Goal: Task Accomplishment & Management: Use online tool/utility

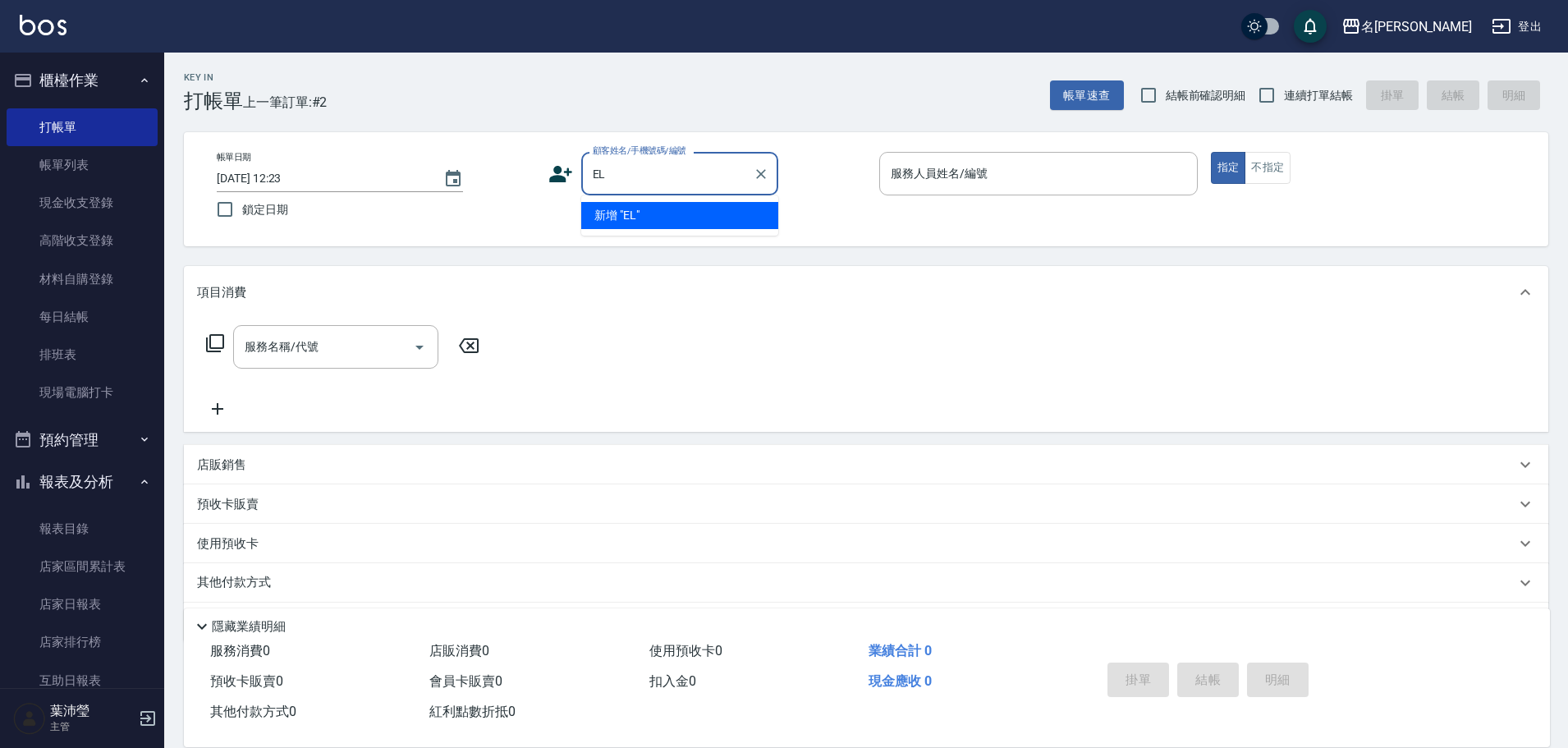
type input "E"
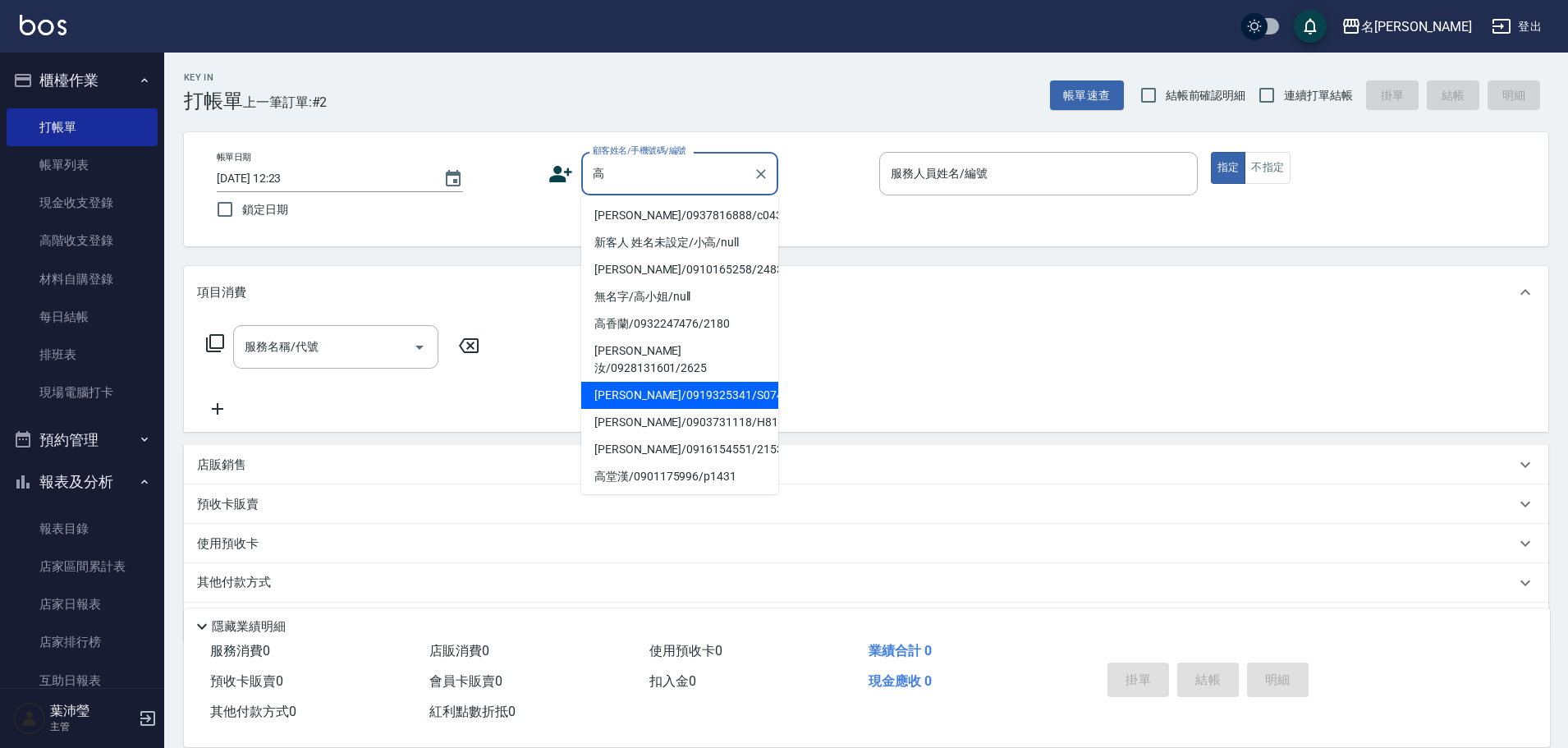
type input "[PERSON_NAME]/0919325341/S0744"
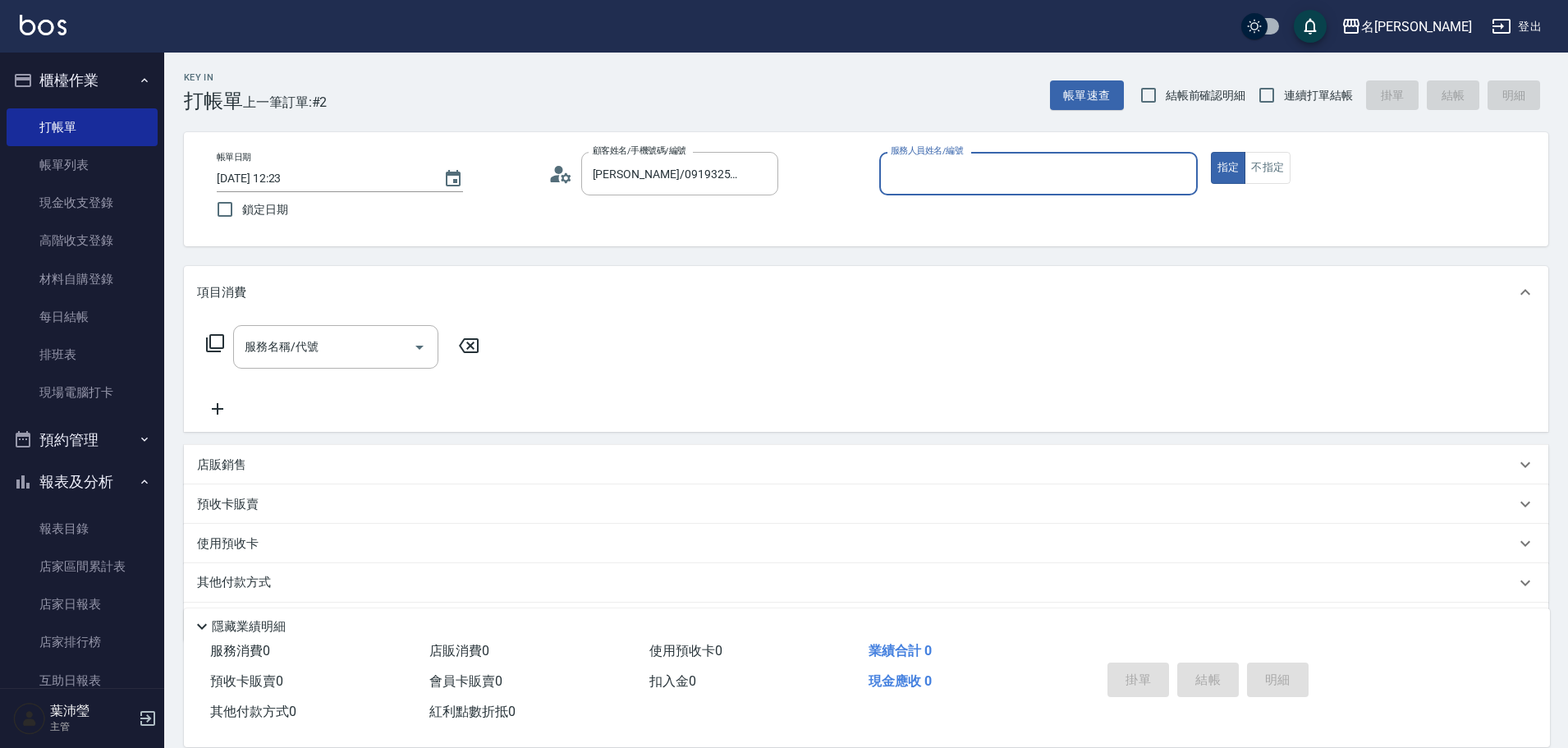
type input "Angle-10"
click at [1211, 152] on button "指定" at bounding box center [1228, 168] width 36 height 32
type button "true"
click at [207, 338] on icon at bounding box center [214, 343] width 19 height 19
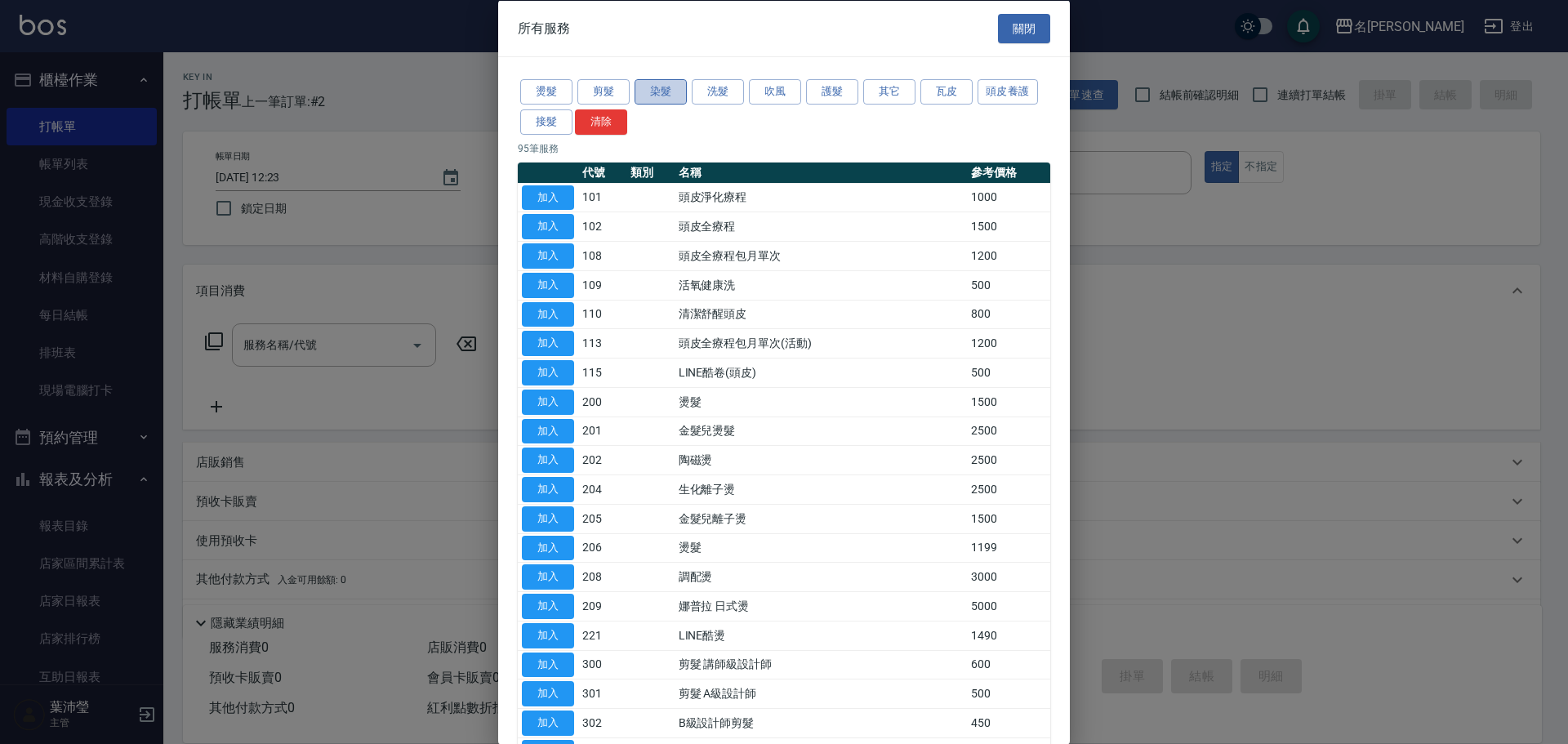
click at [651, 92] on button "染髮" at bounding box center [661, 92] width 52 height 25
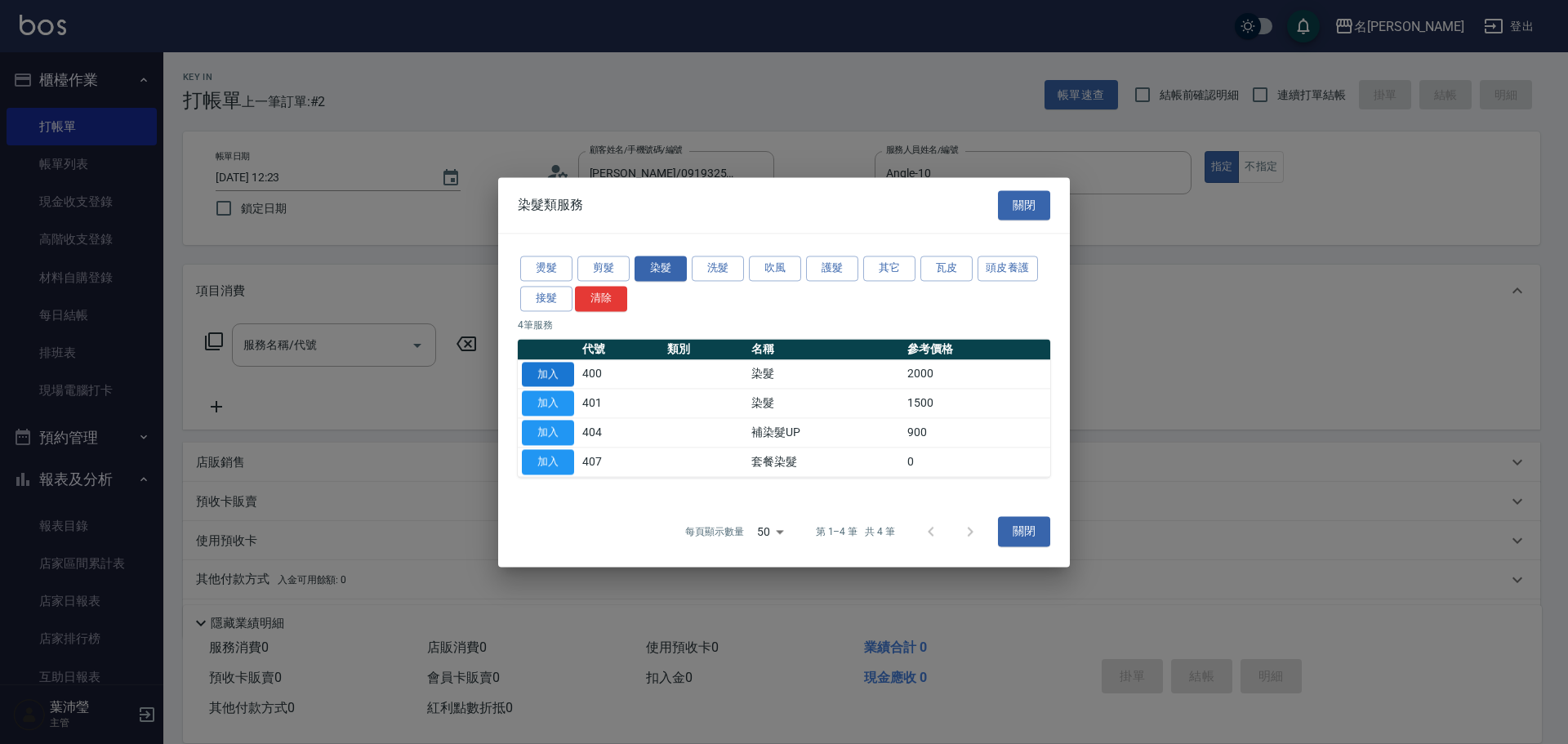
click at [556, 376] on button "加入" at bounding box center [548, 375] width 52 height 25
type input "染髮(400)"
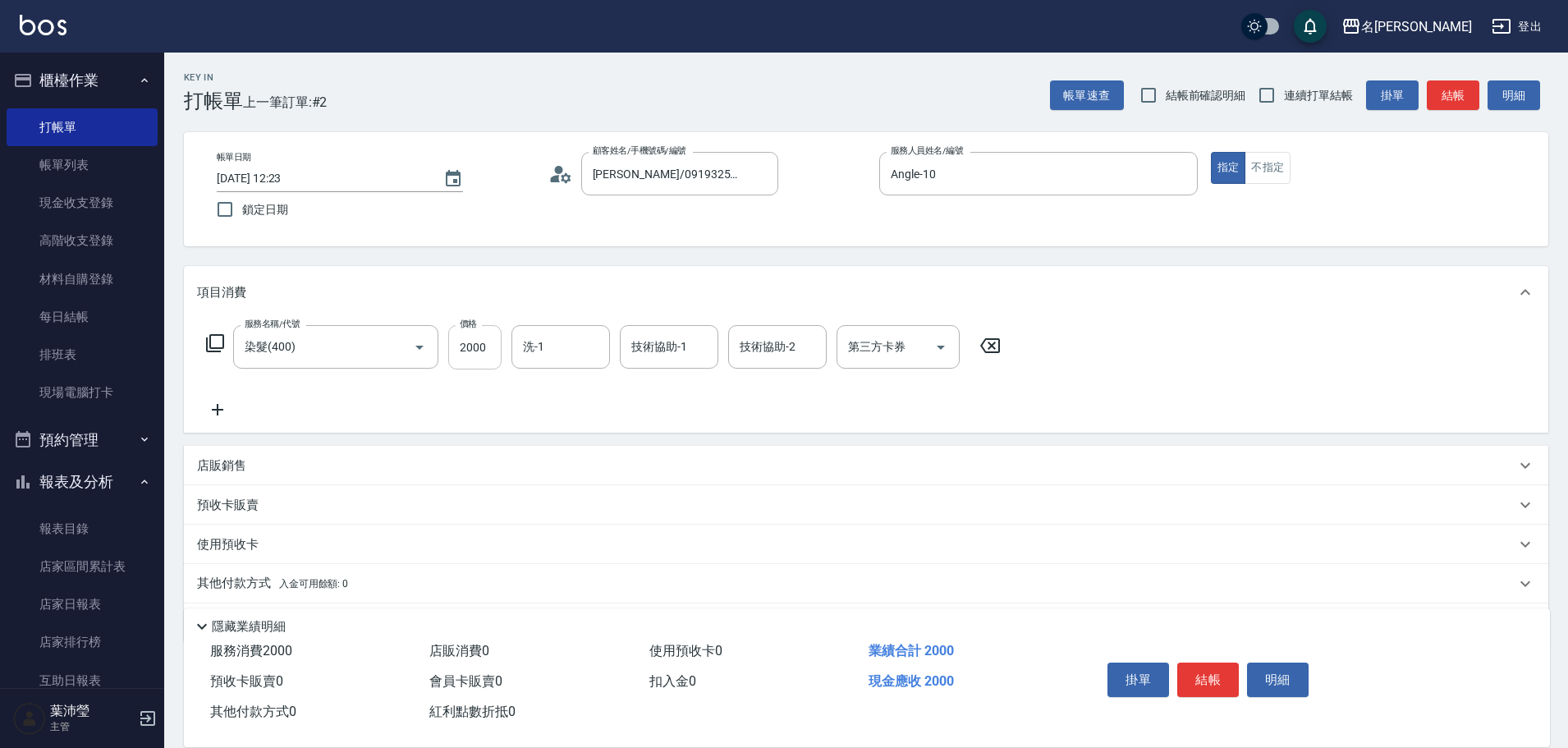
click at [483, 346] on input "2000" at bounding box center [475, 347] width 53 height 44
type input "3000"
click at [522, 278] on div "項目消費" at bounding box center [866, 292] width 1365 height 53
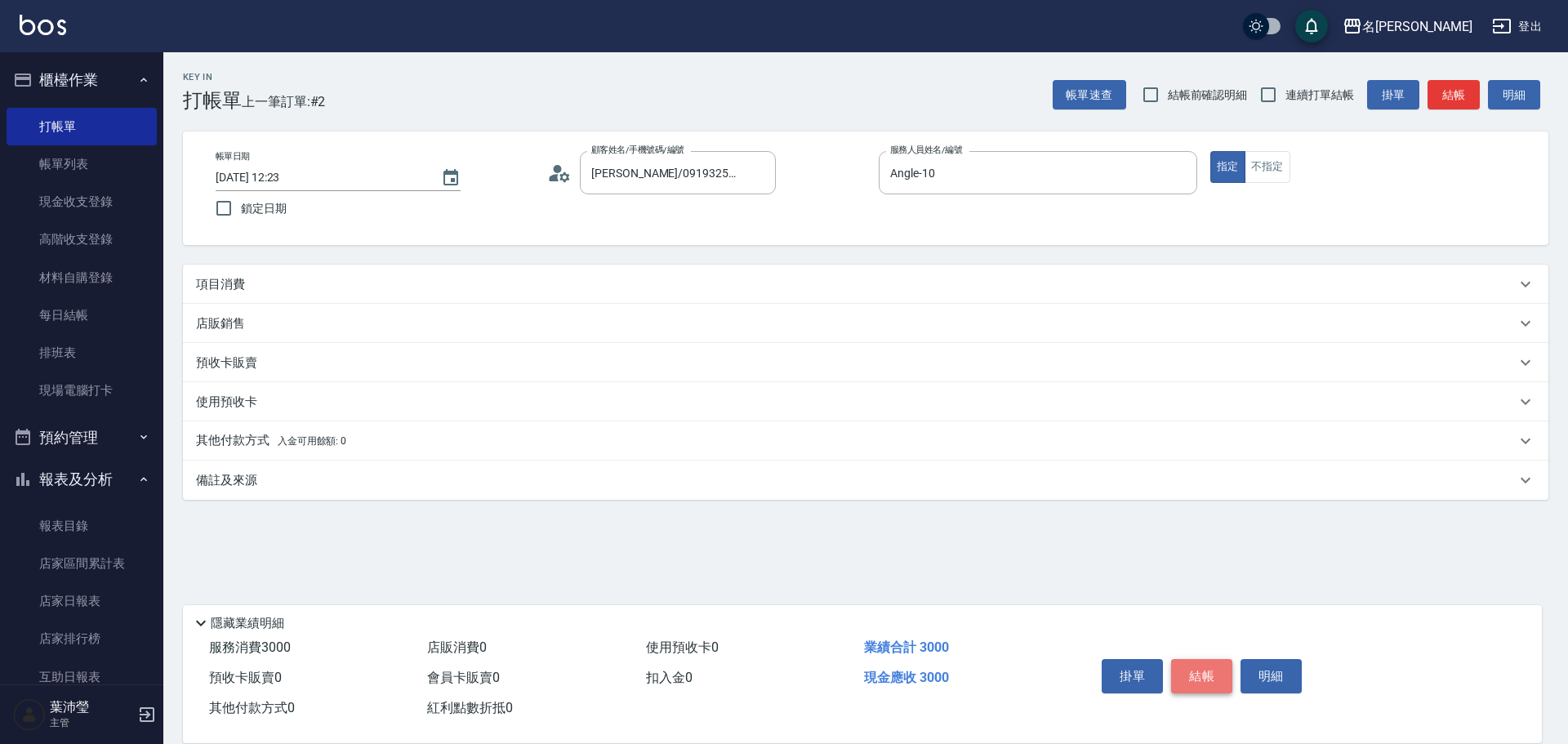
click at [1220, 684] on button "結帳" at bounding box center [1202, 677] width 61 height 35
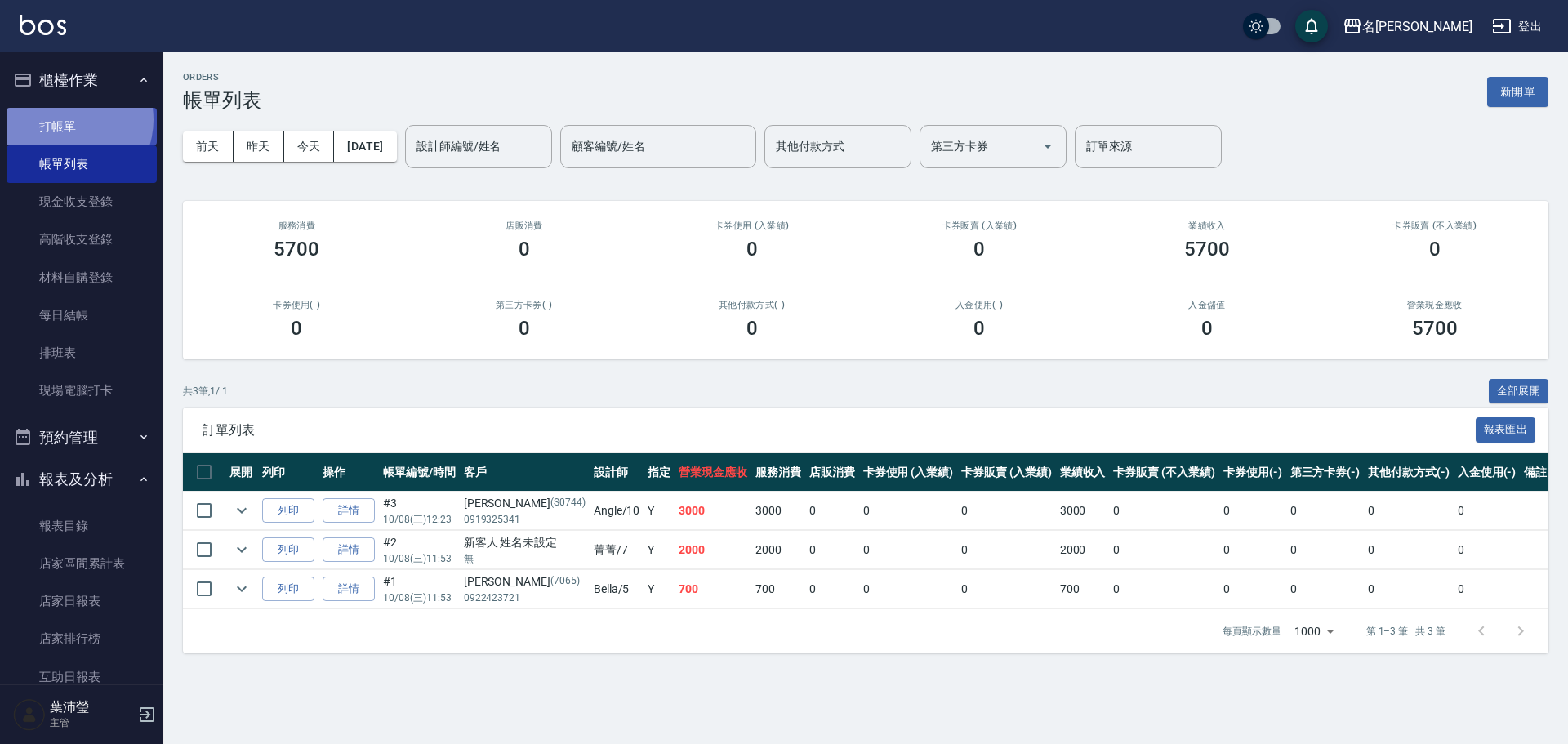
click at [66, 120] on link "打帳單" at bounding box center [82, 126] width 150 height 38
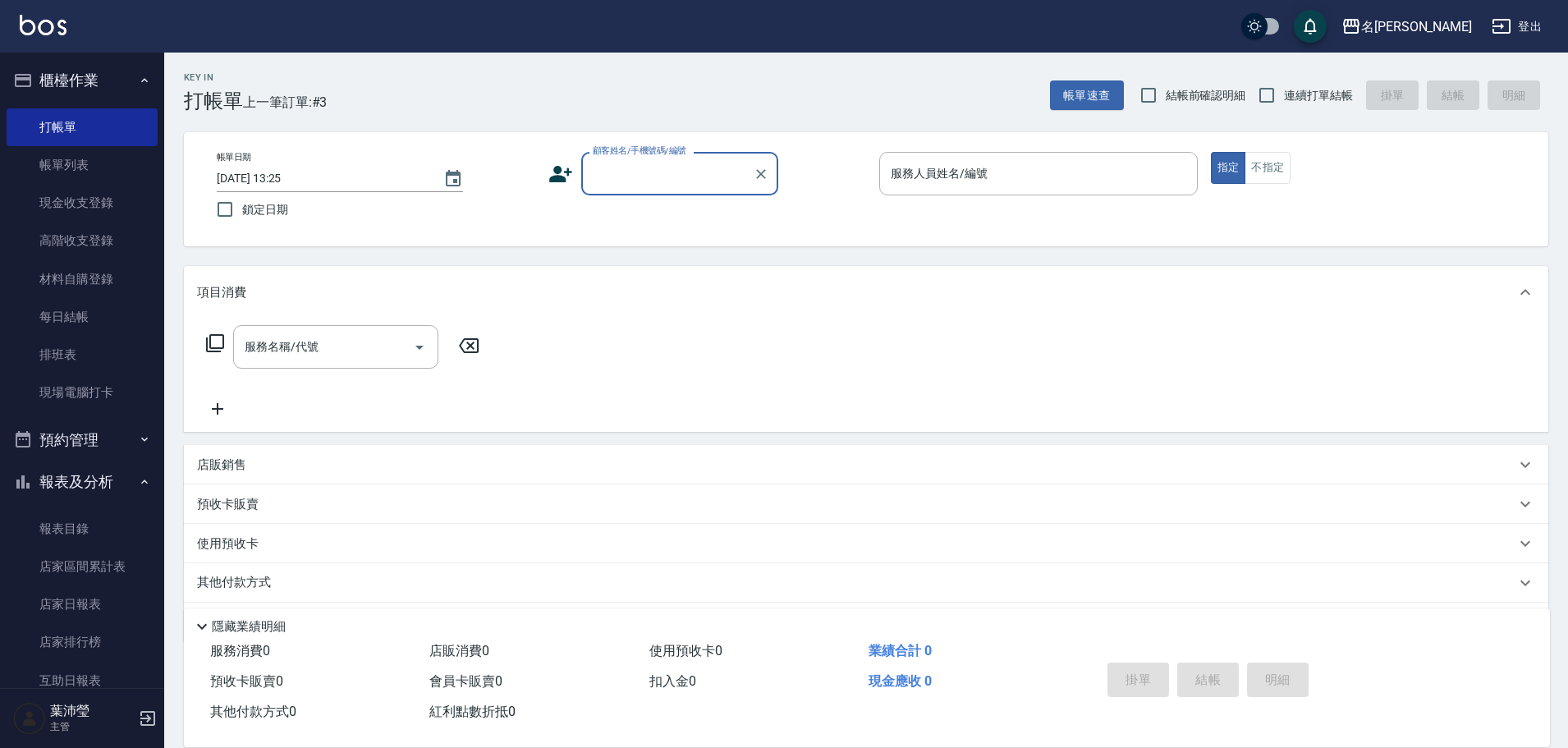
click at [688, 179] on input "顧客姓名/手機號碼/編號" at bounding box center [667, 174] width 157 height 29
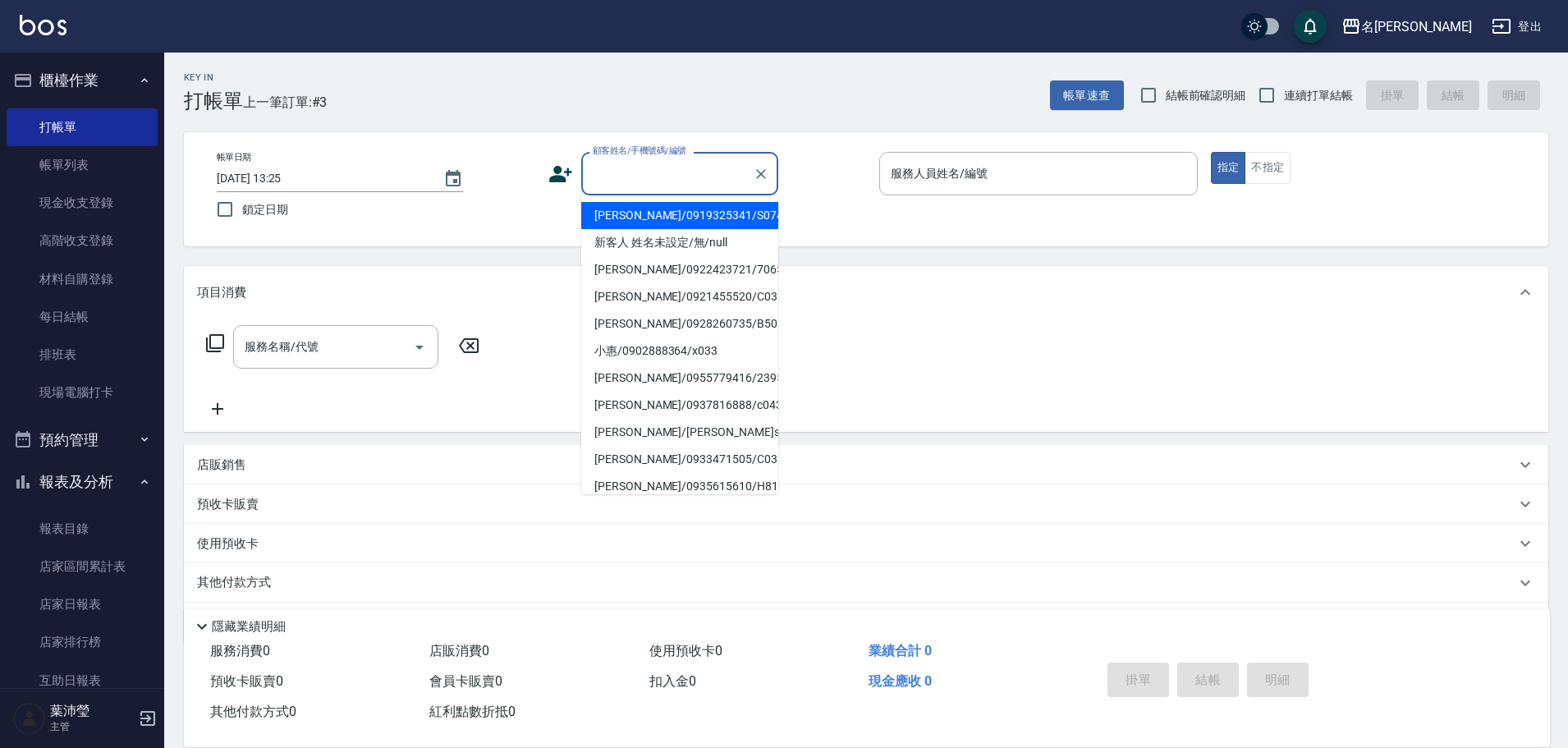
click at [681, 220] on li "[PERSON_NAME]/0919325341/S0744" at bounding box center [680, 216] width 197 height 27
type input "[PERSON_NAME]/0919325341/S0744"
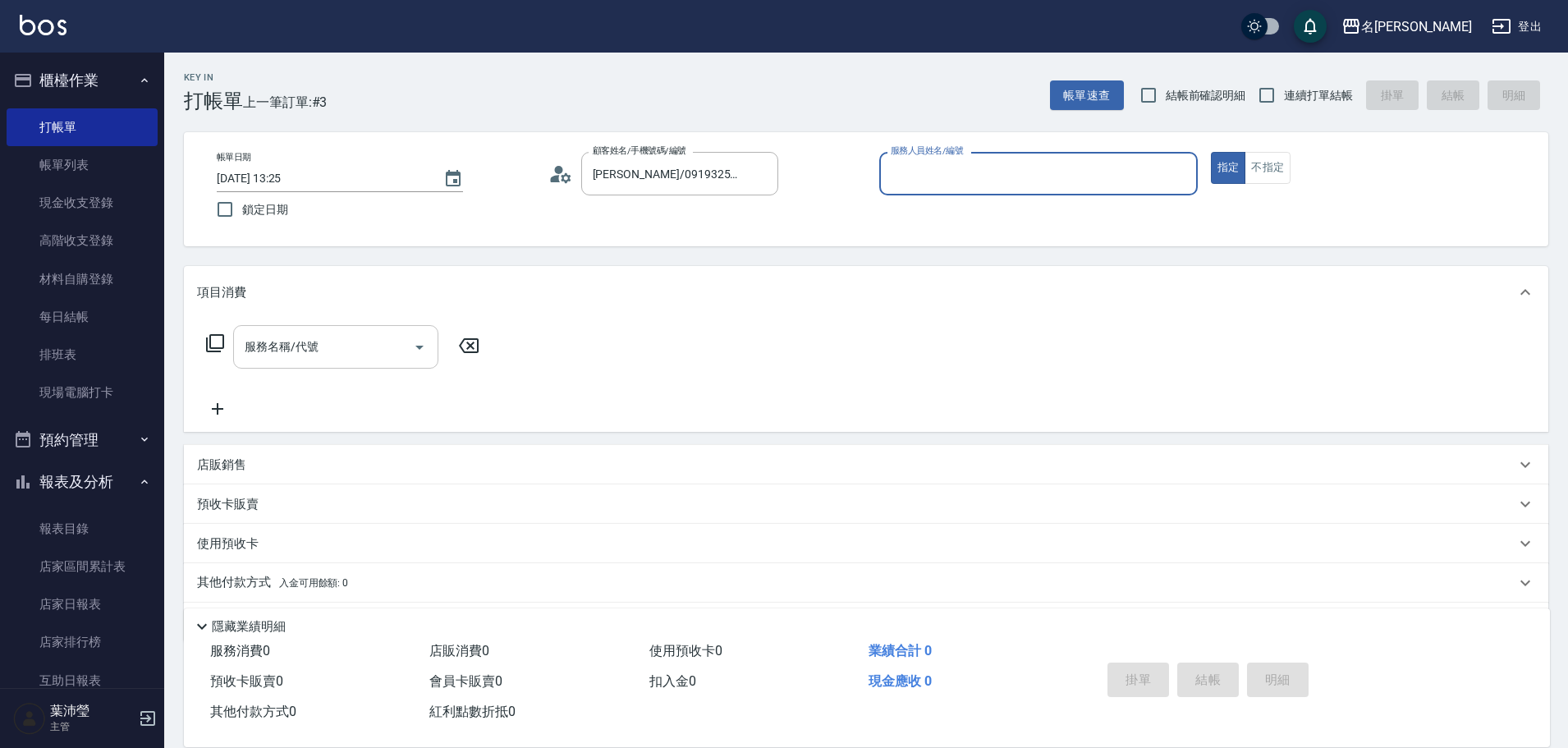
type input "Angle-10"
click at [226, 339] on div "服務名稱/代號 服務名稱/代號" at bounding box center [343, 346] width 292 height 43
click at [211, 340] on icon at bounding box center [214, 343] width 18 height 18
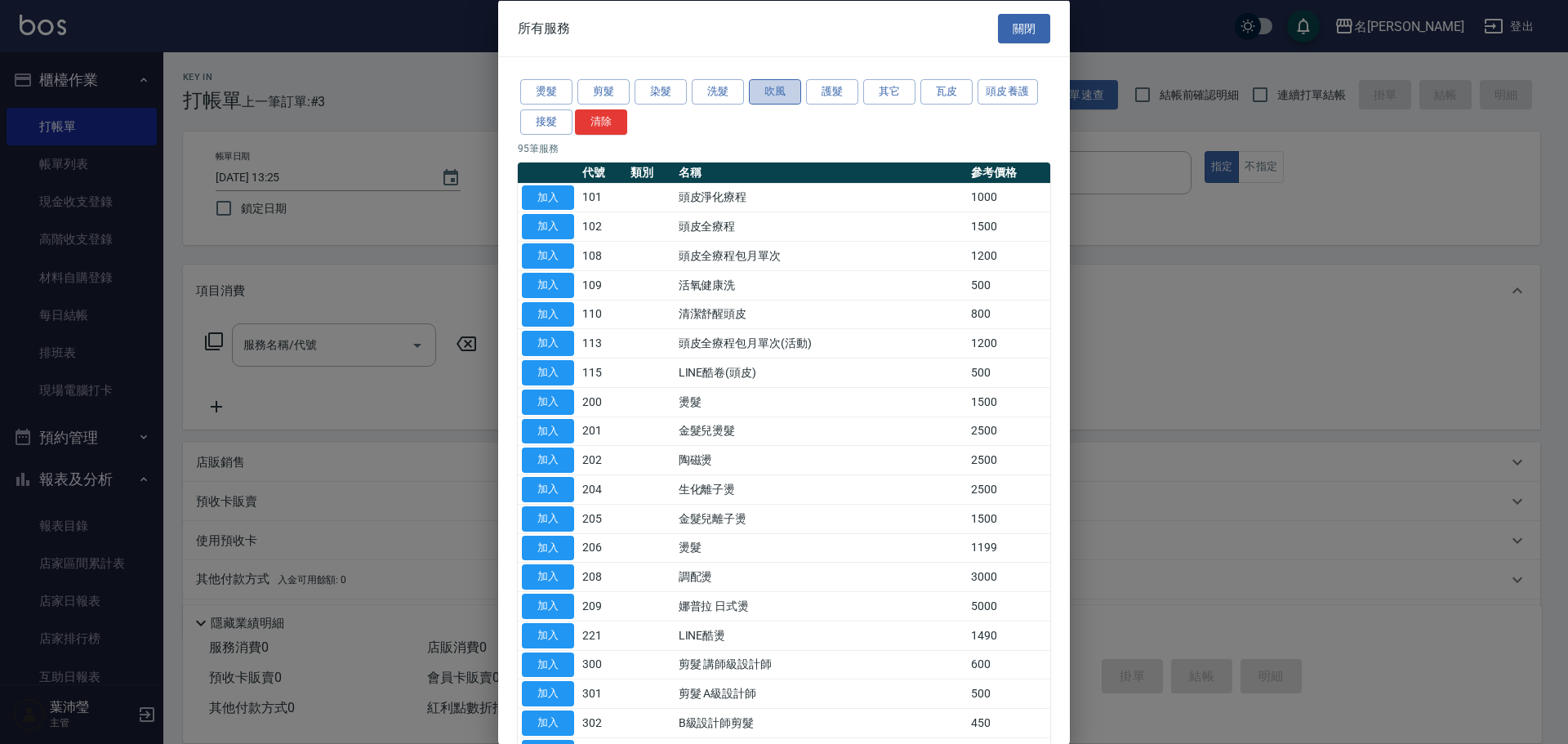
click at [761, 82] on button "吹風" at bounding box center [775, 92] width 52 height 25
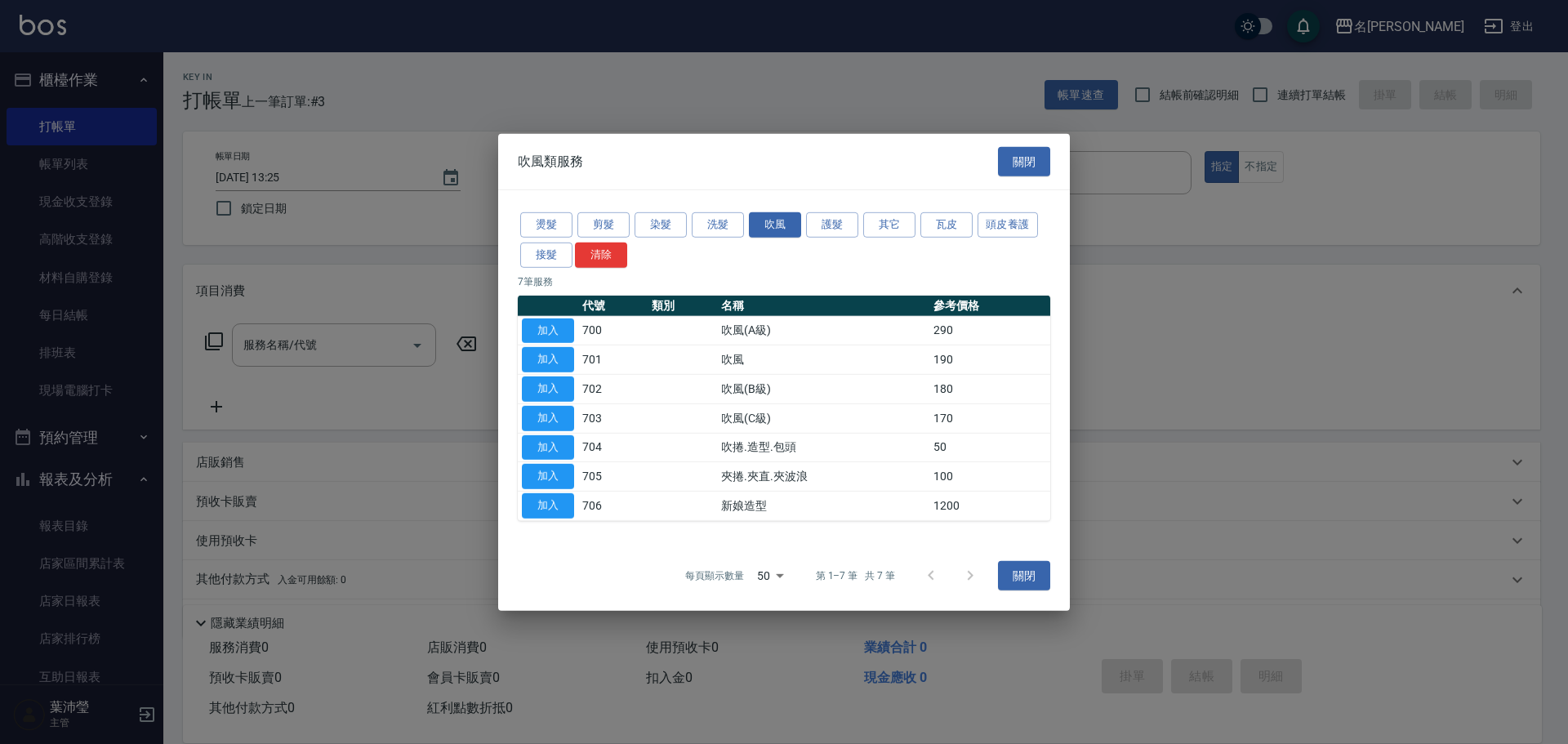
click at [631, 237] on div "燙髮 剪髮 染髮 洗髮 吹風 護髮 其它 瓦皮 頭皮養護 接髮 清除" at bounding box center [784, 240] width 532 height 61
click at [645, 232] on button "染髮" at bounding box center [661, 225] width 52 height 25
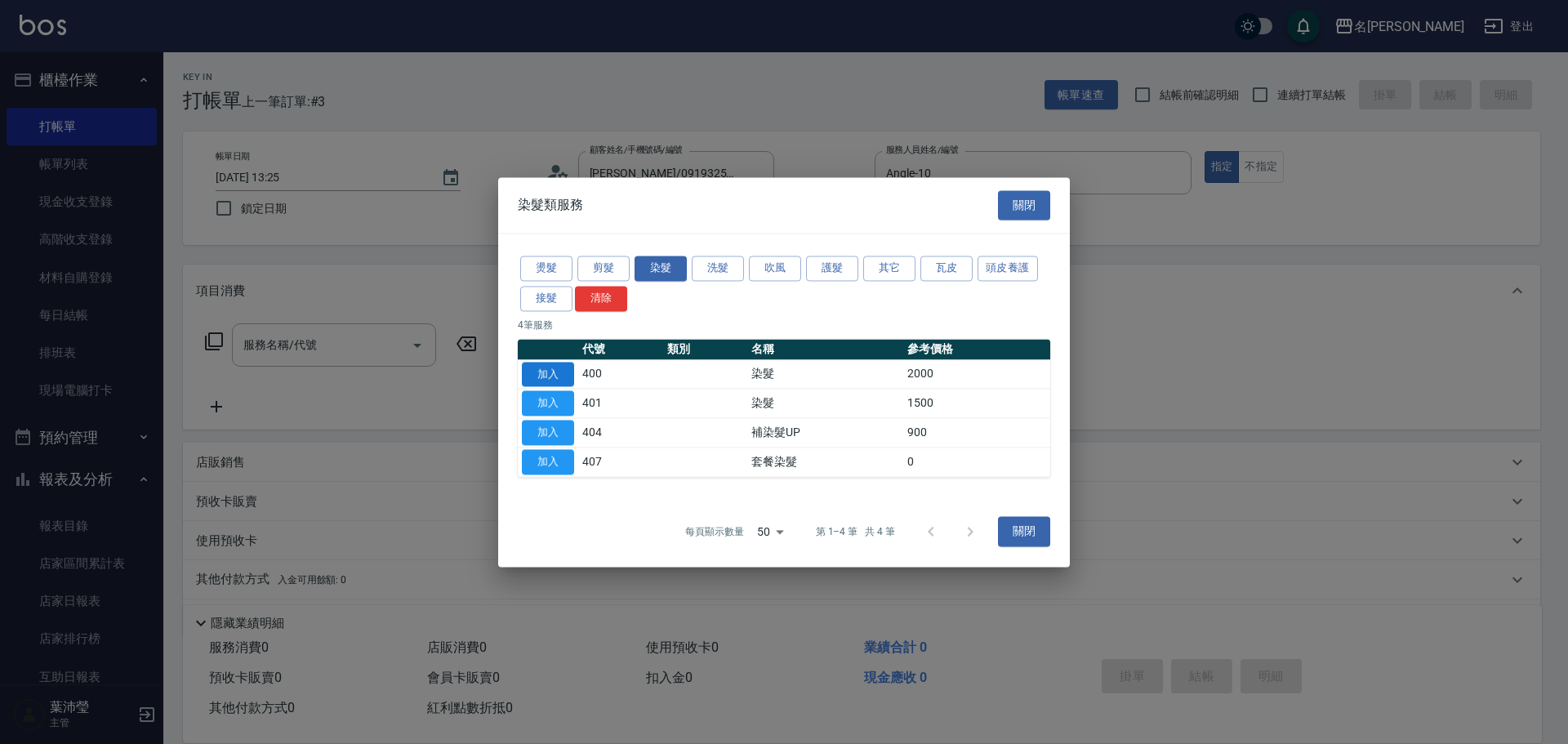
click at [562, 378] on button "加入" at bounding box center [548, 375] width 52 height 25
type input "染髮(400)"
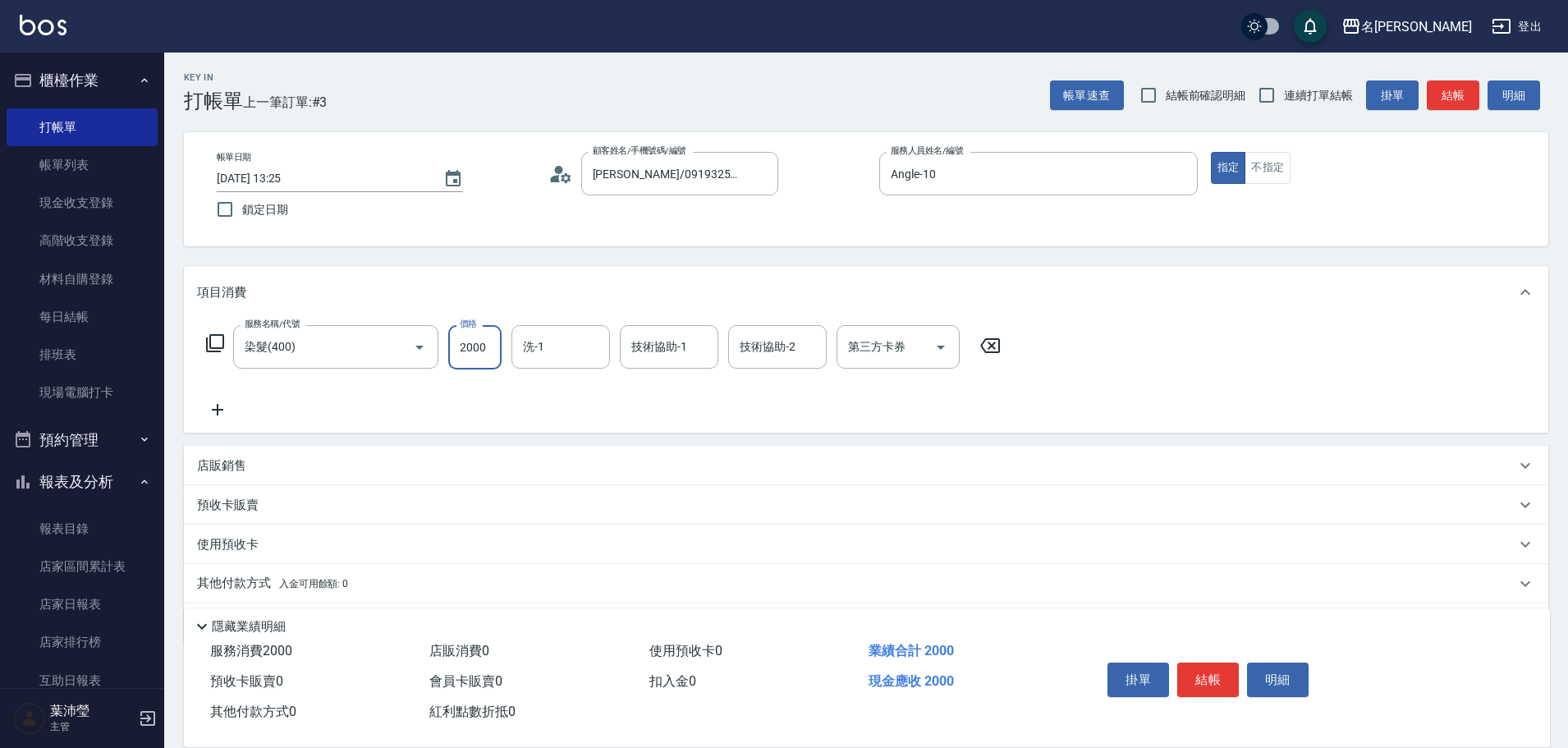
click at [449, 360] on input "2000" at bounding box center [475, 347] width 53 height 44
type input "3000"
click at [1223, 679] on button "結帳" at bounding box center [1208, 680] width 62 height 35
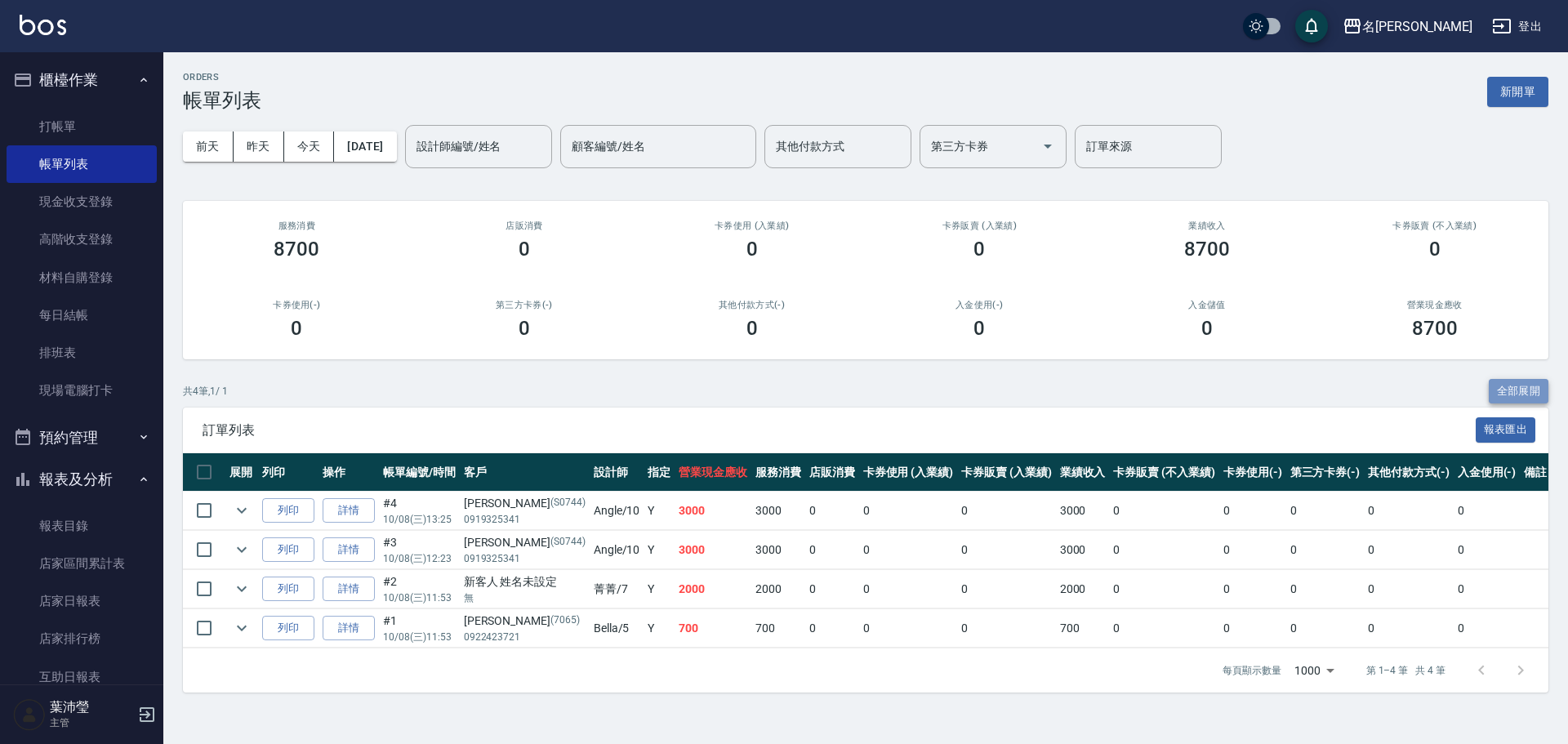
click at [1508, 388] on button "全部展開" at bounding box center [1519, 392] width 61 height 25
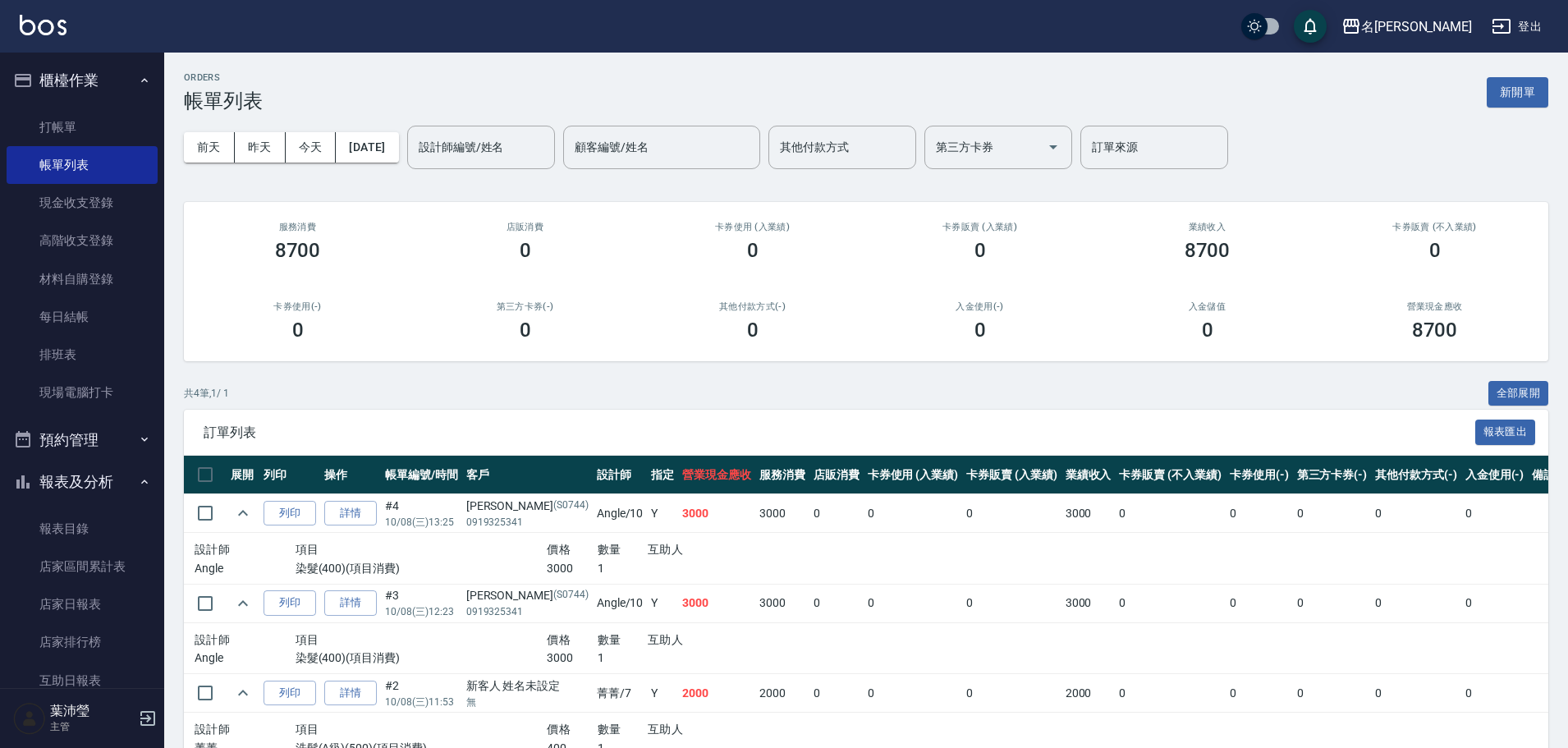
scroll to position [46, 0]
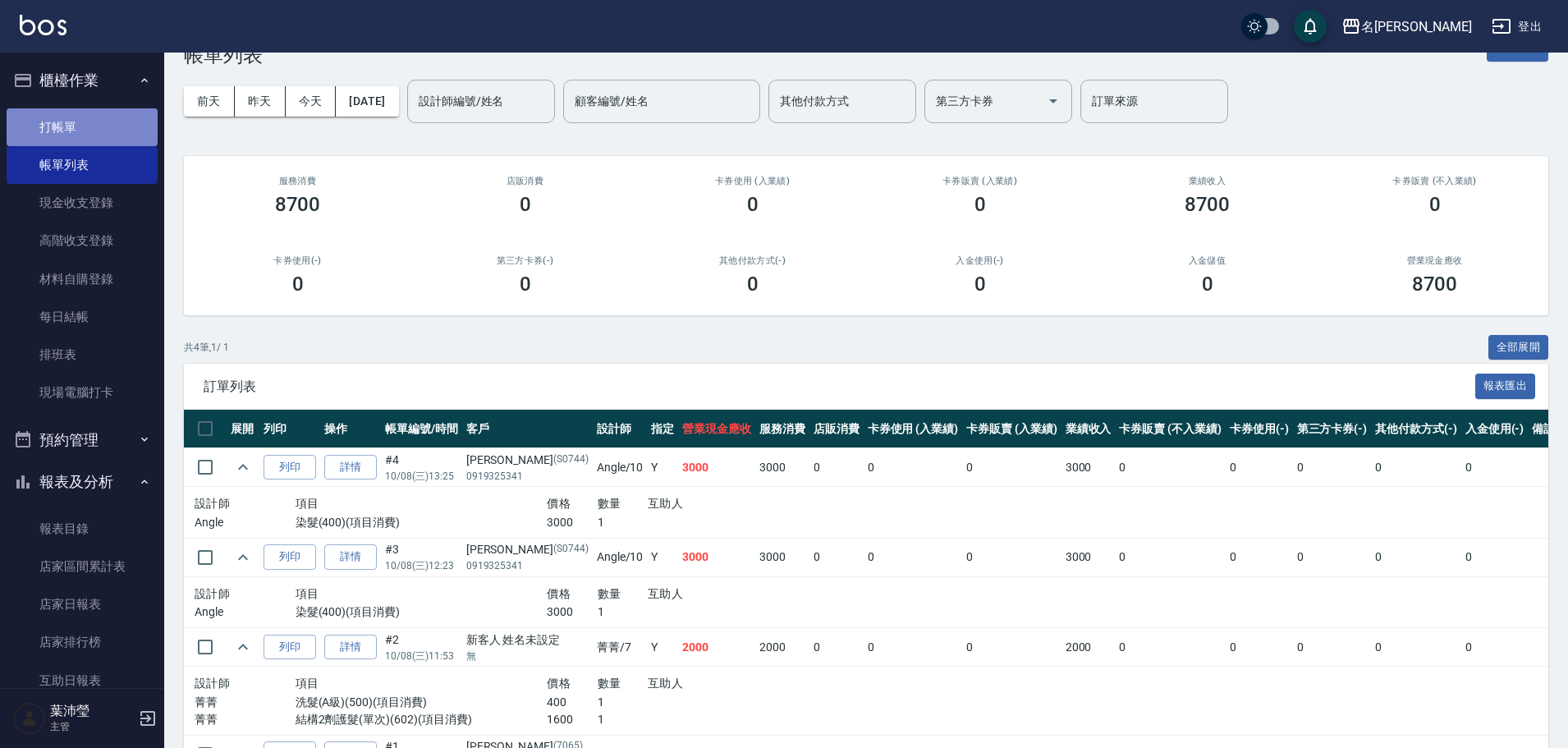
click at [83, 123] on link "打帳單" at bounding box center [82, 127] width 151 height 38
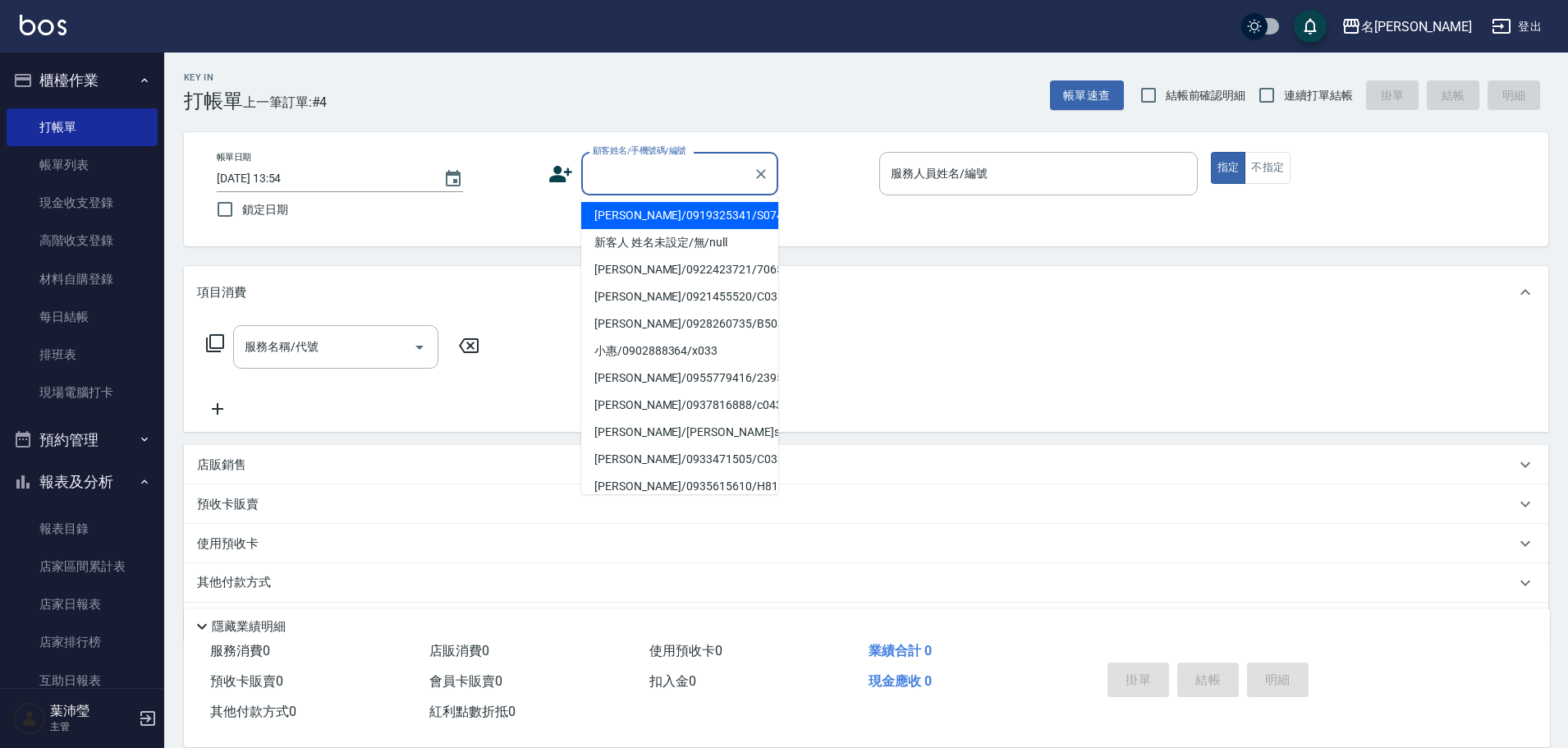
click at [626, 177] on input "顧客姓名/手機號碼/編號" at bounding box center [667, 174] width 157 height 29
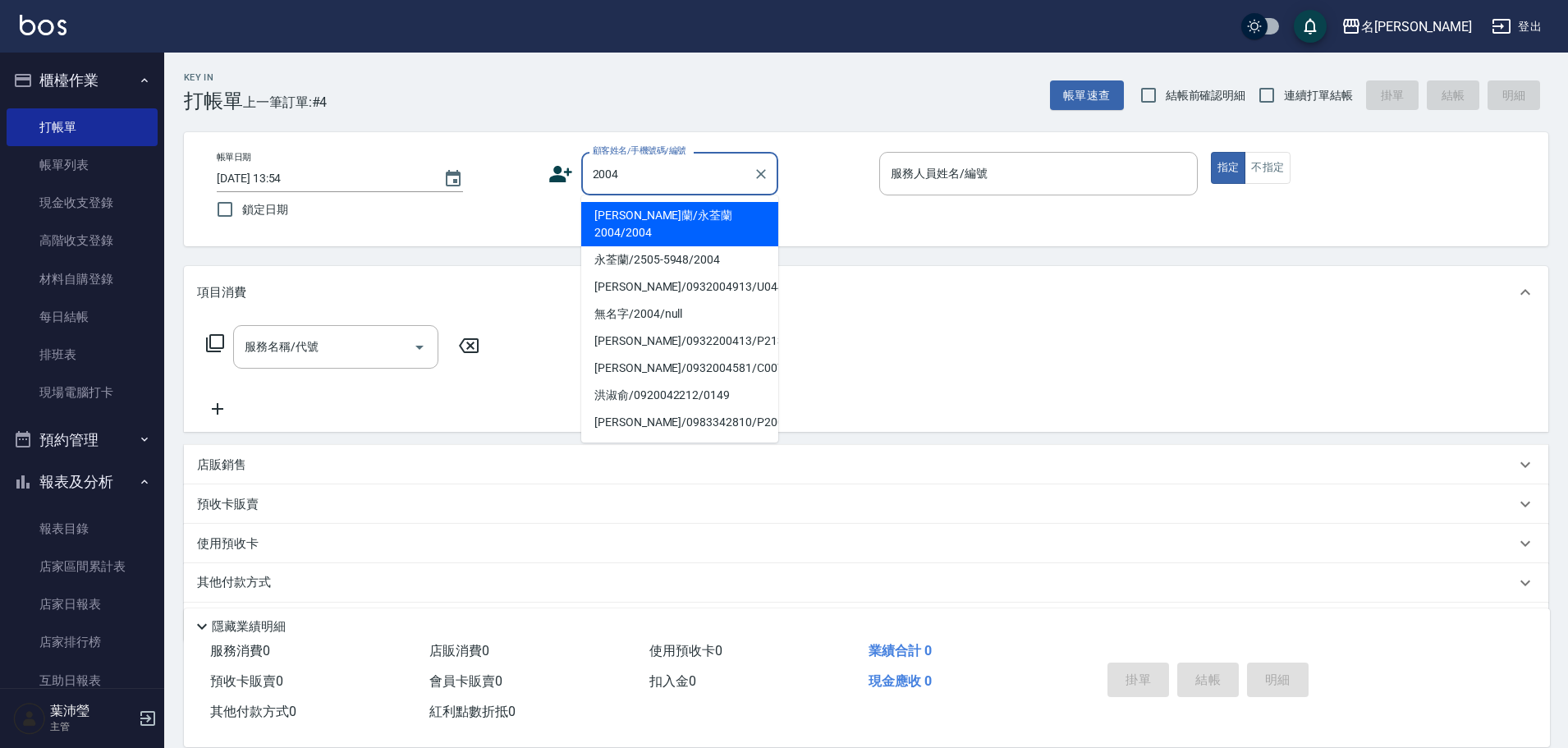
click at [684, 215] on li "[PERSON_NAME]蘭/永荃蘭2004/2004" at bounding box center [680, 224] width 197 height 44
type input "[PERSON_NAME]蘭/永荃蘭2004/2004"
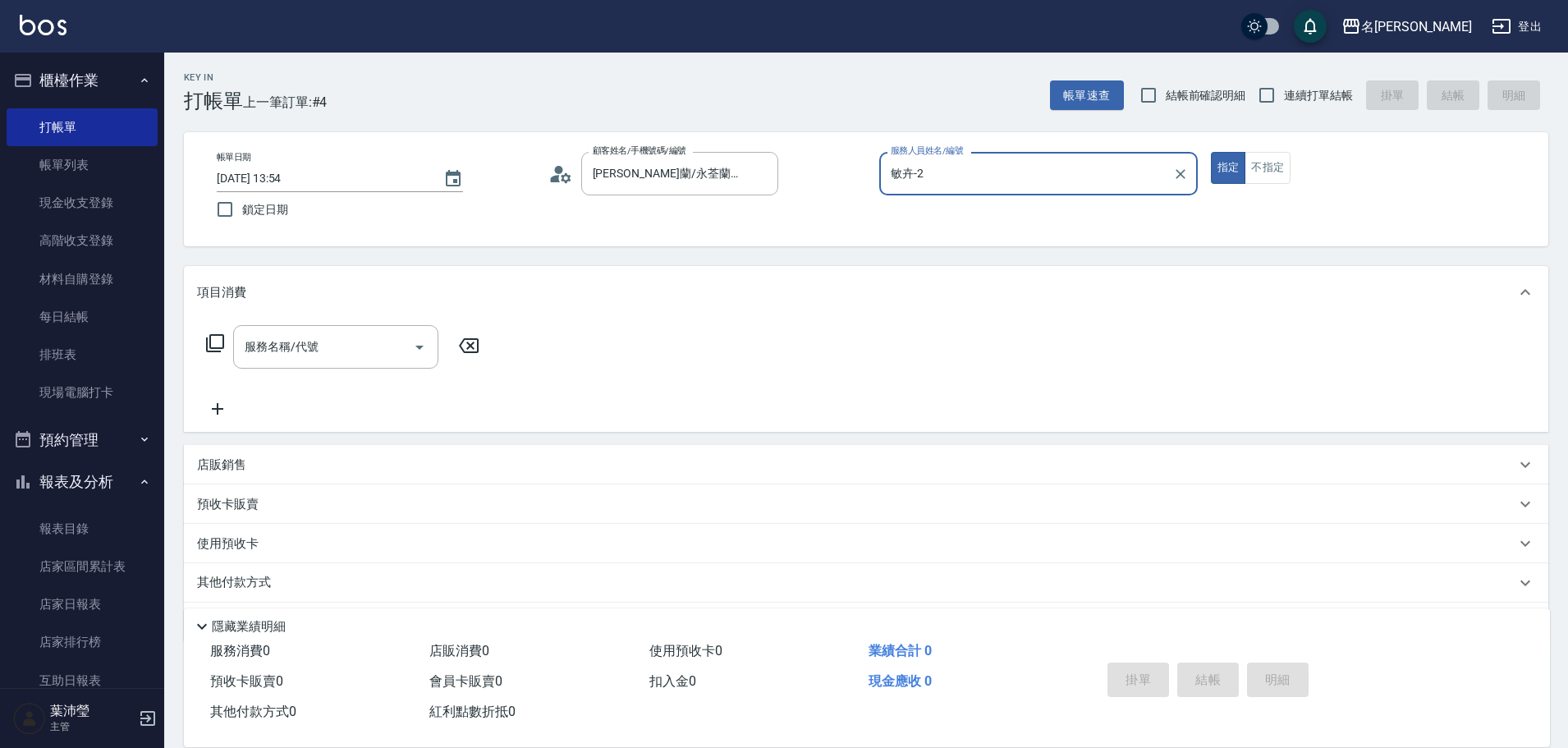
type input "敏卉-2"
click at [213, 344] on icon at bounding box center [214, 343] width 19 height 19
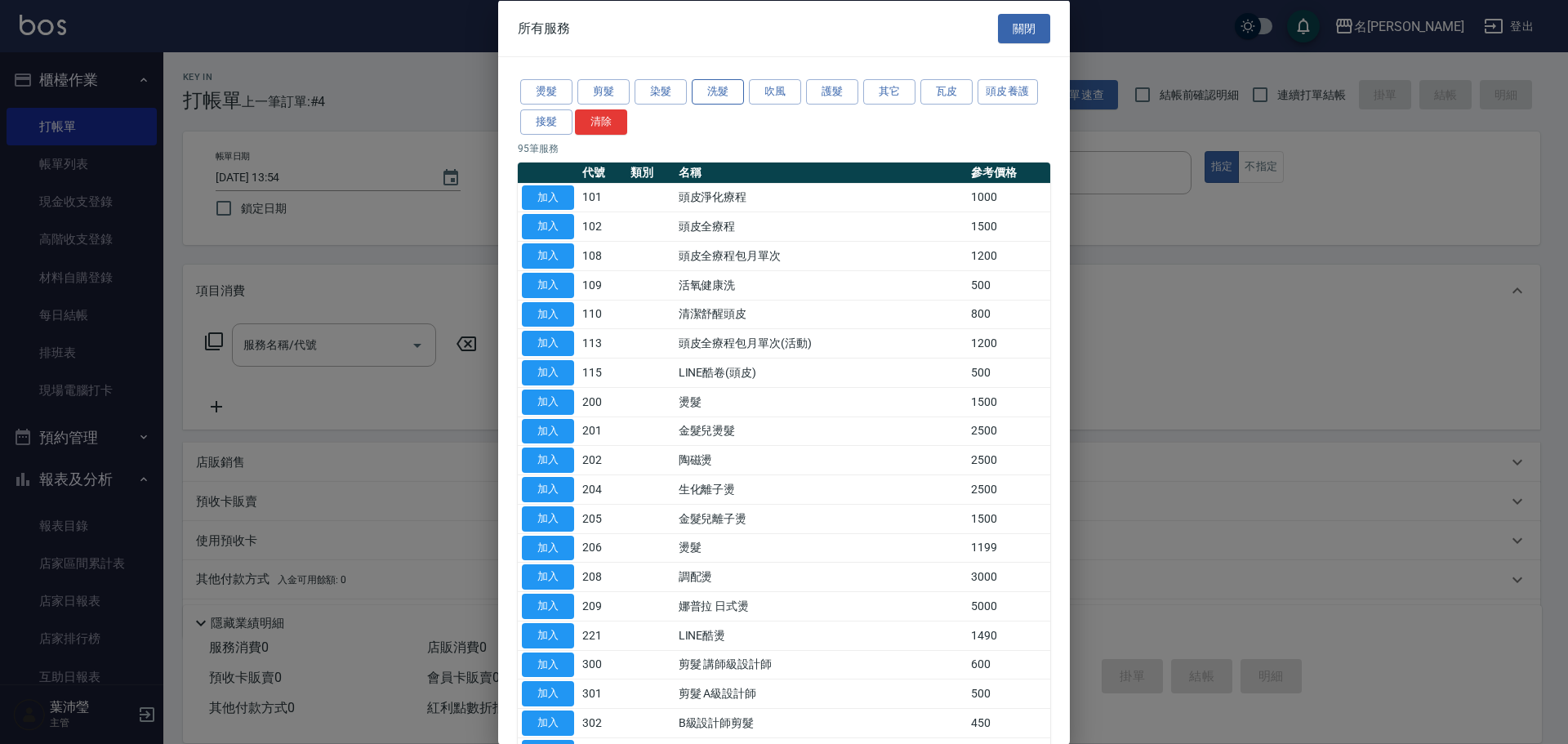
click at [711, 90] on button "洗髮" at bounding box center [717, 92] width 52 height 25
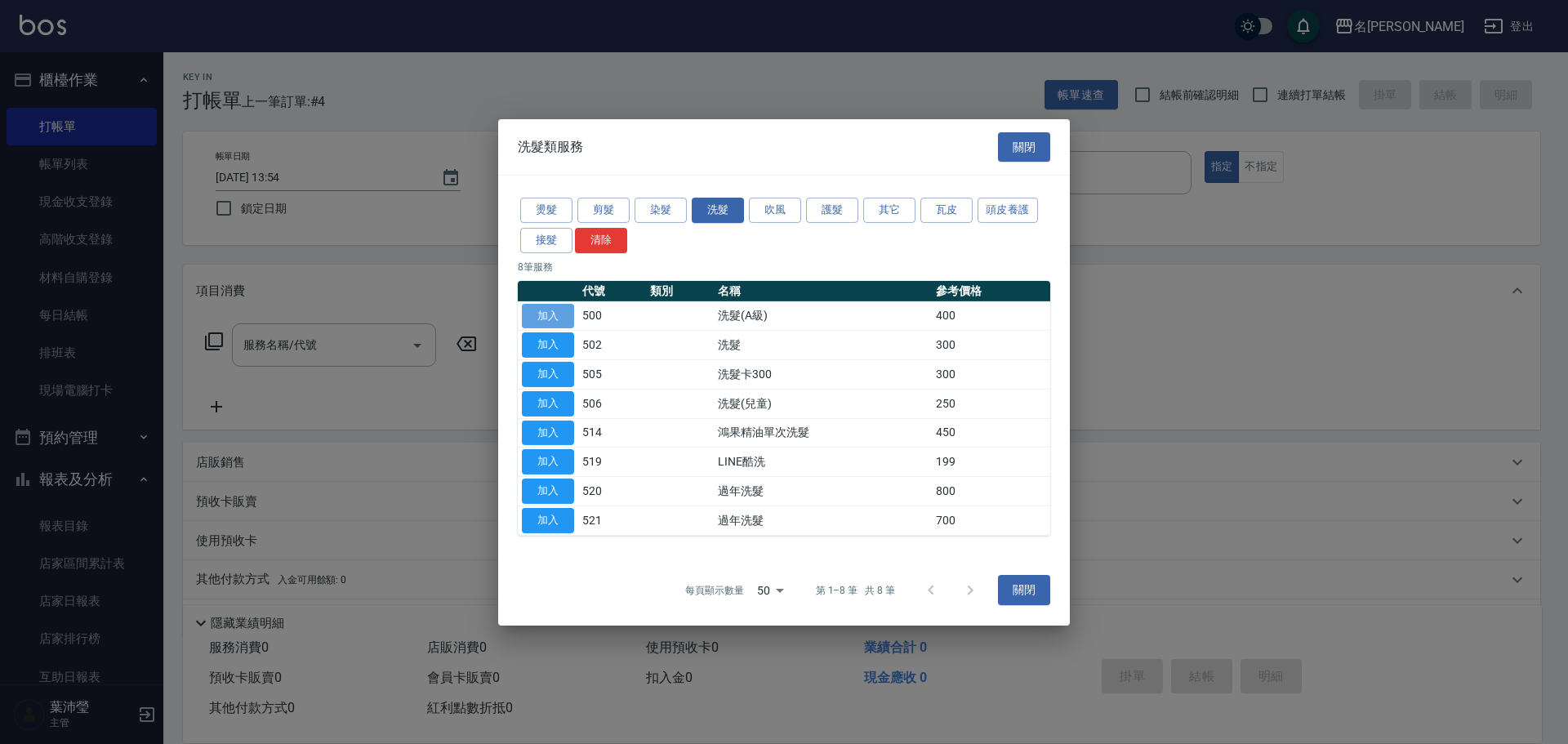
click at [546, 309] on button "加入" at bounding box center [548, 316] width 52 height 25
type input "洗髮(A級)(500)"
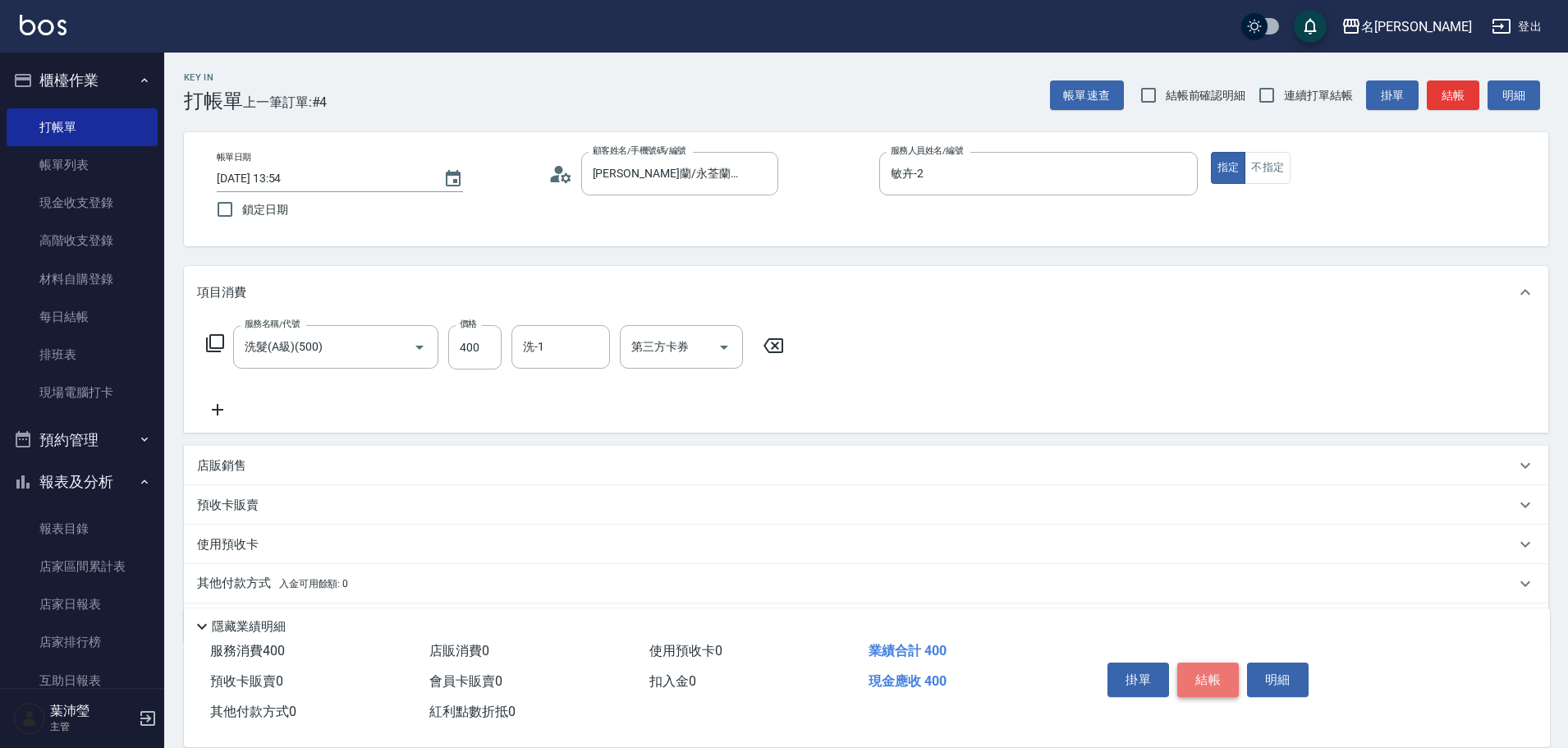
click at [1209, 674] on button "結帳" at bounding box center [1208, 680] width 62 height 35
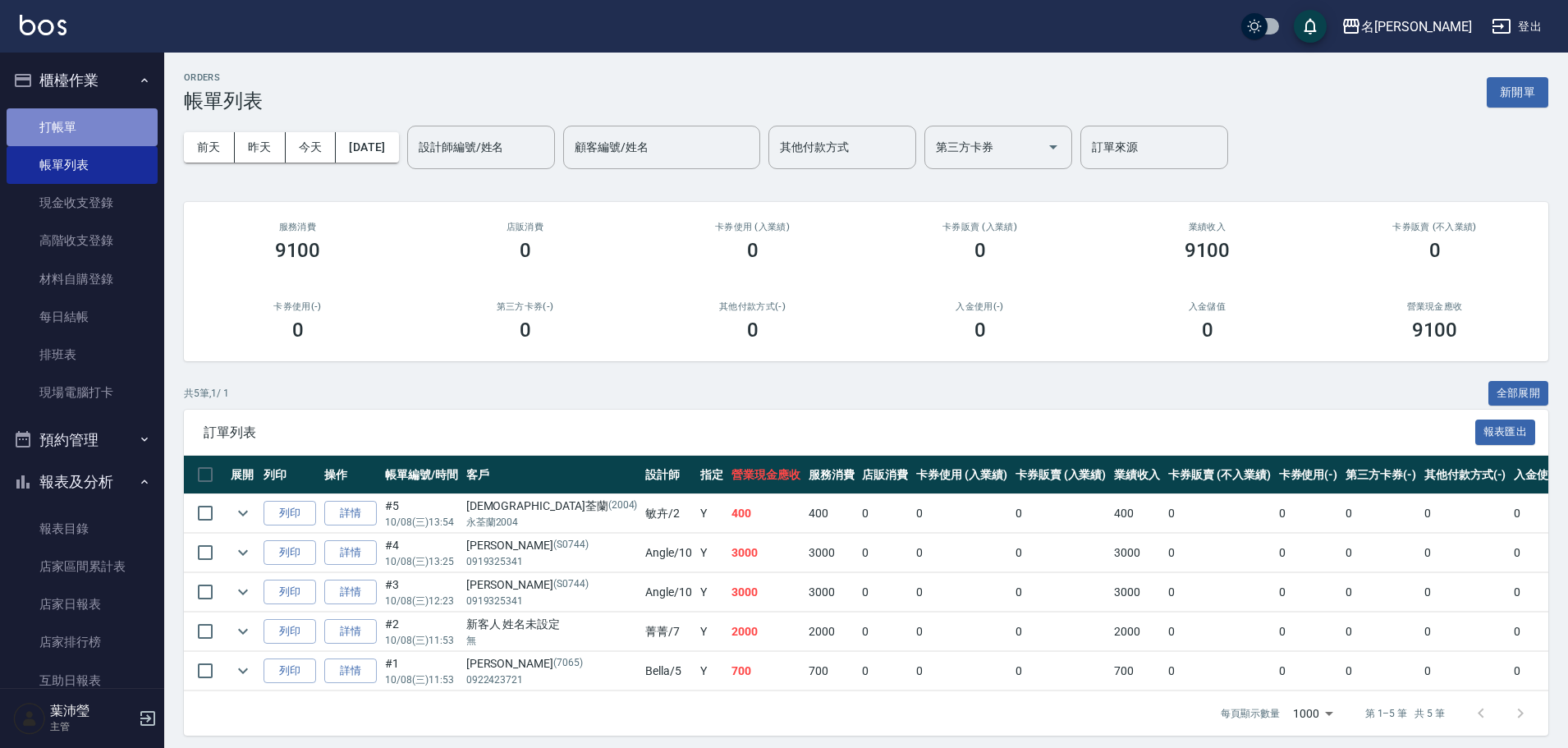
click at [97, 125] on link "打帳單" at bounding box center [82, 127] width 151 height 38
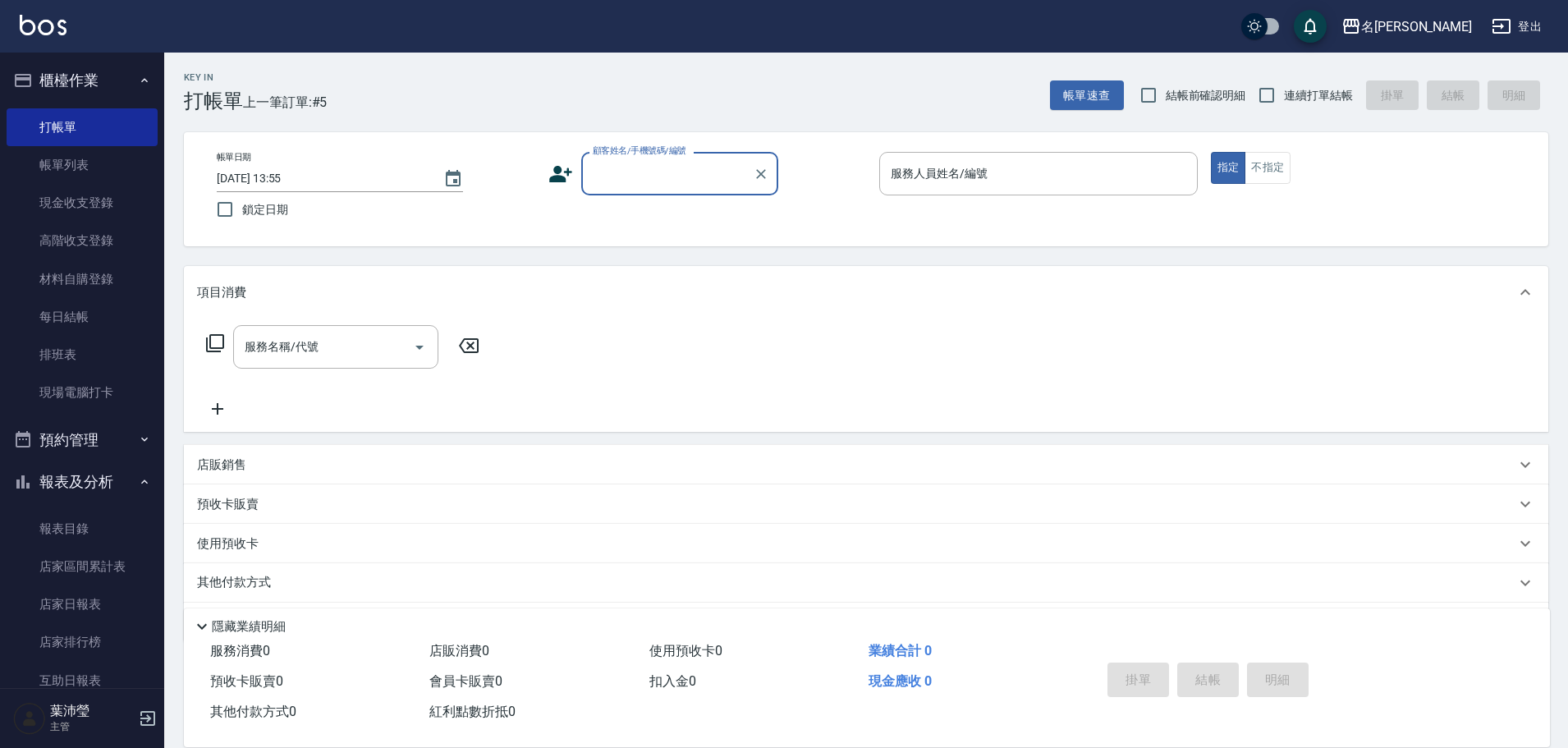
click at [688, 180] on input "顧客姓名/手機號碼/編號" at bounding box center [667, 174] width 157 height 29
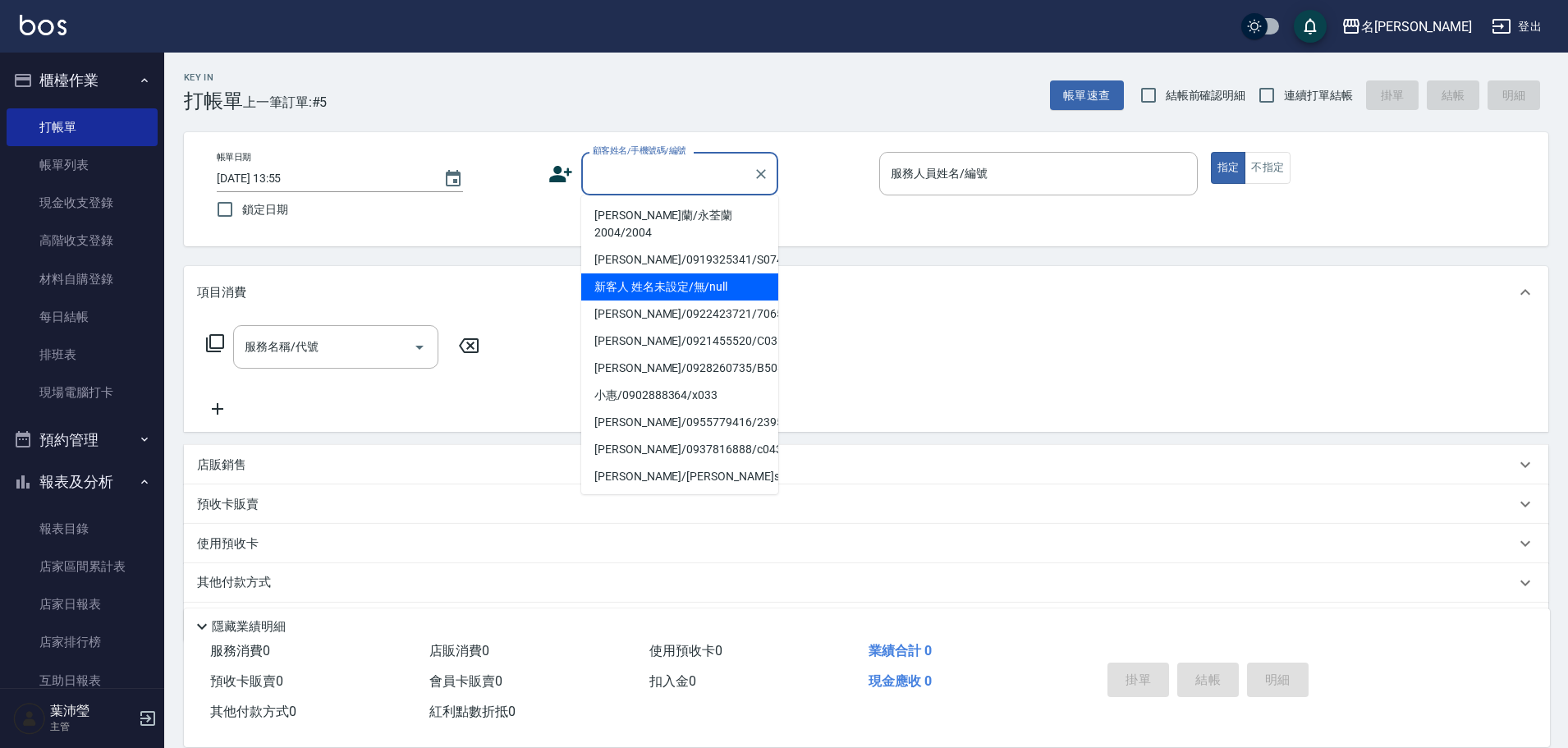
click at [705, 274] on li "新客人 姓名未設定/無/null" at bounding box center [680, 287] width 197 height 27
type input "新客人 姓名未設定/無/null"
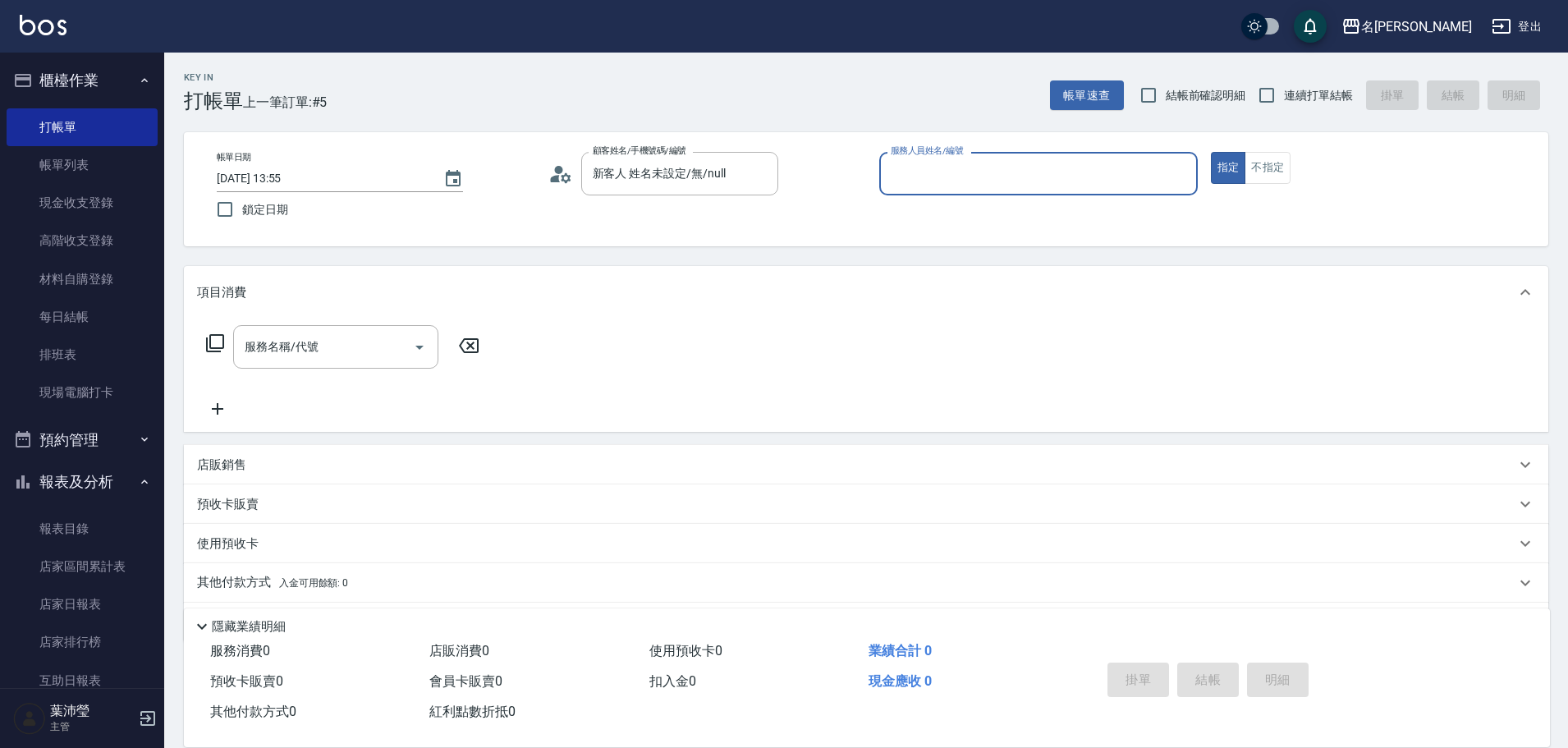
click at [920, 184] on input "服務人員姓名/編號" at bounding box center [1038, 174] width 304 height 29
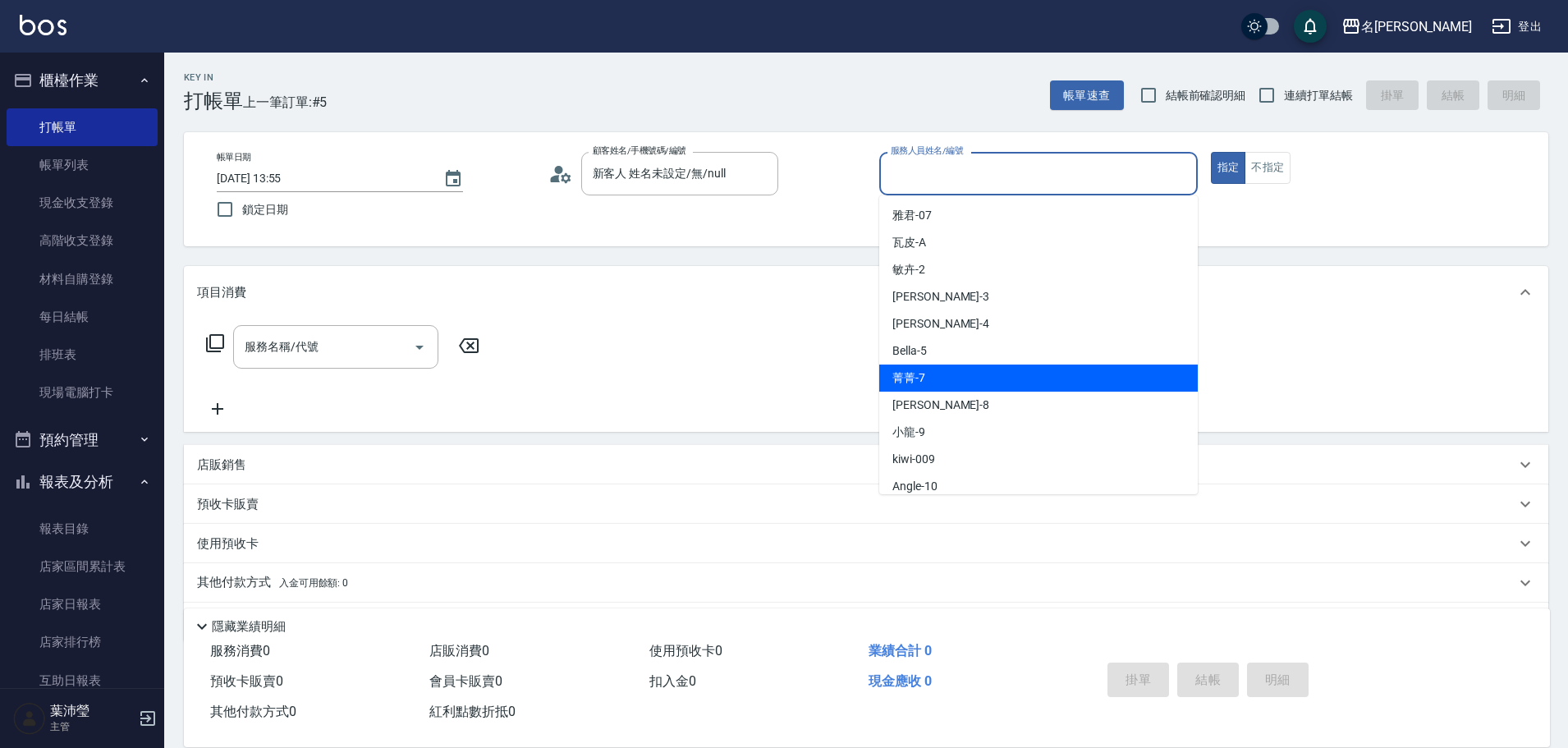
click at [987, 389] on div "菁菁 -7" at bounding box center [1039, 379] width 318 height 27
type input "菁菁-7"
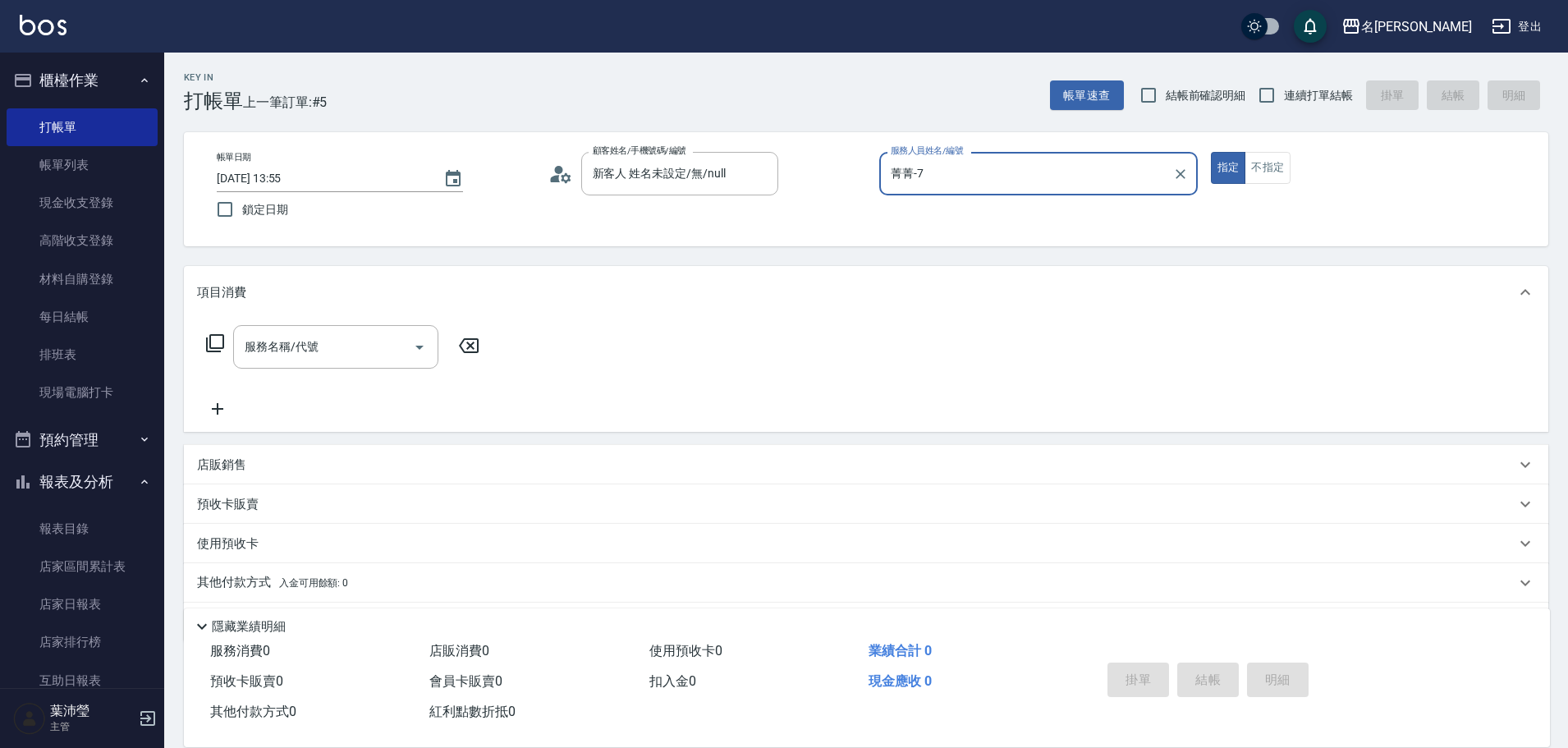
click at [216, 347] on icon at bounding box center [214, 343] width 19 height 19
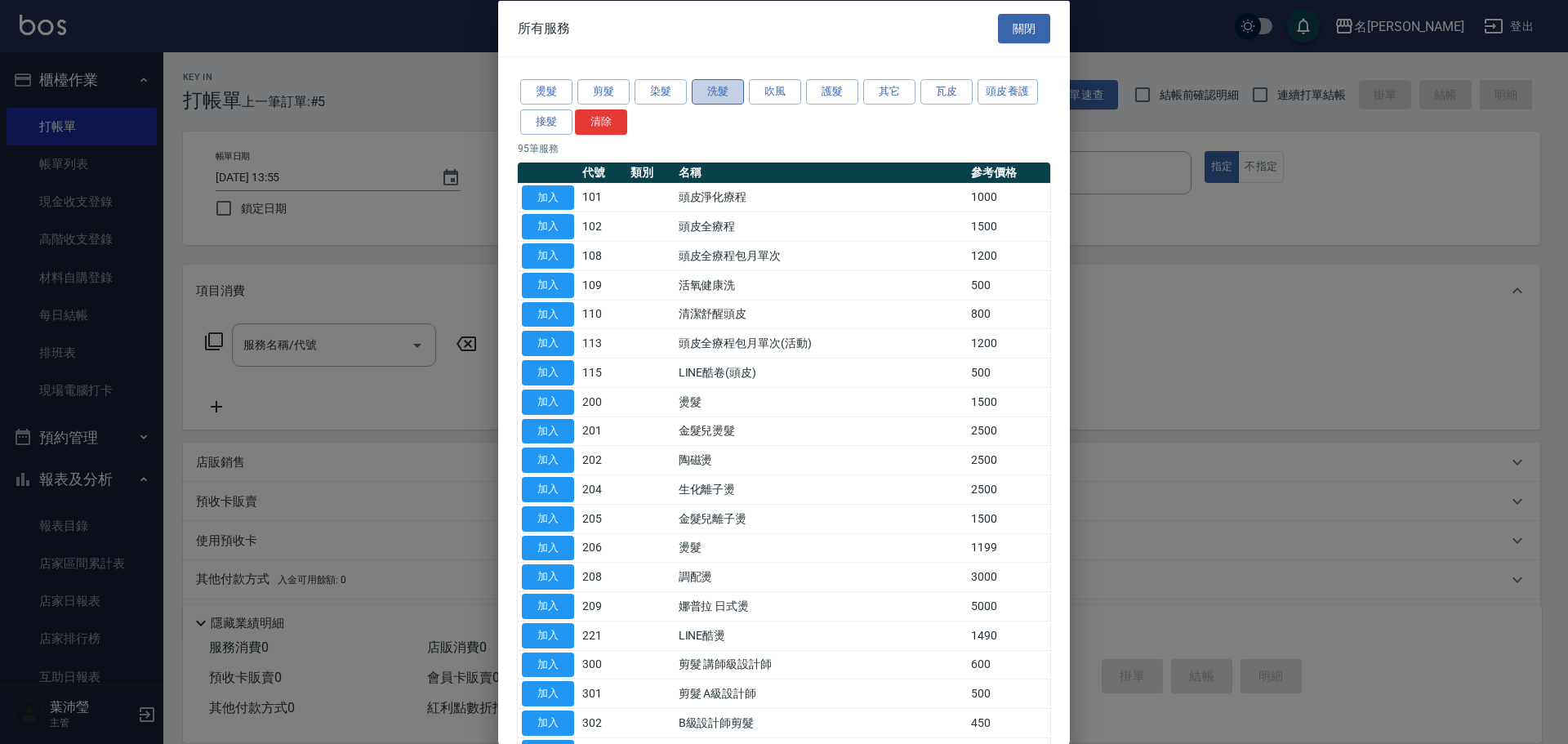
click at [717, 94] on button "洗髮" at bounding box center [717, 92] width 52 height 25
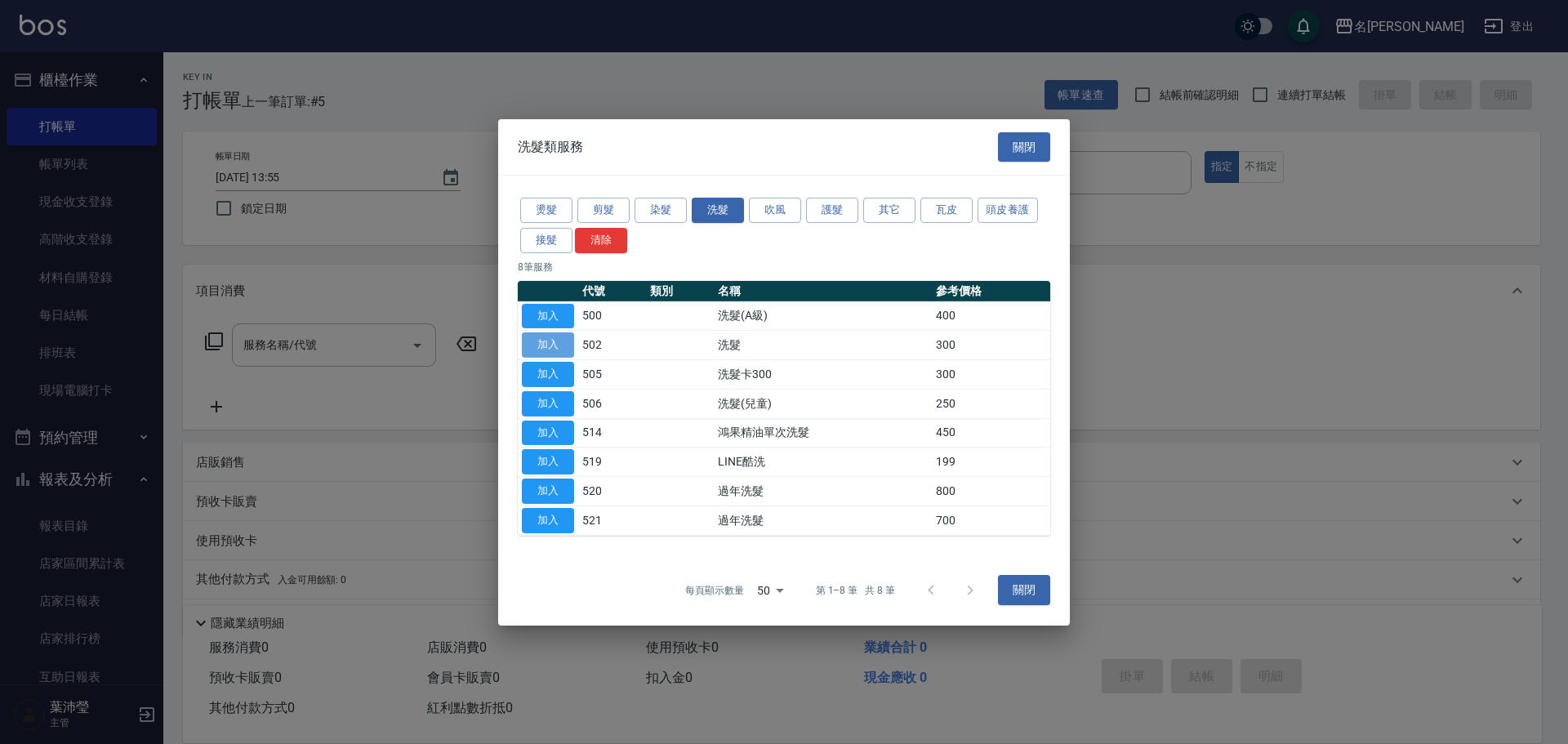
click at [556, 345] on button "加入" at bounding box center [548, 345] width 52 height 25
type input "洗髮(502)"
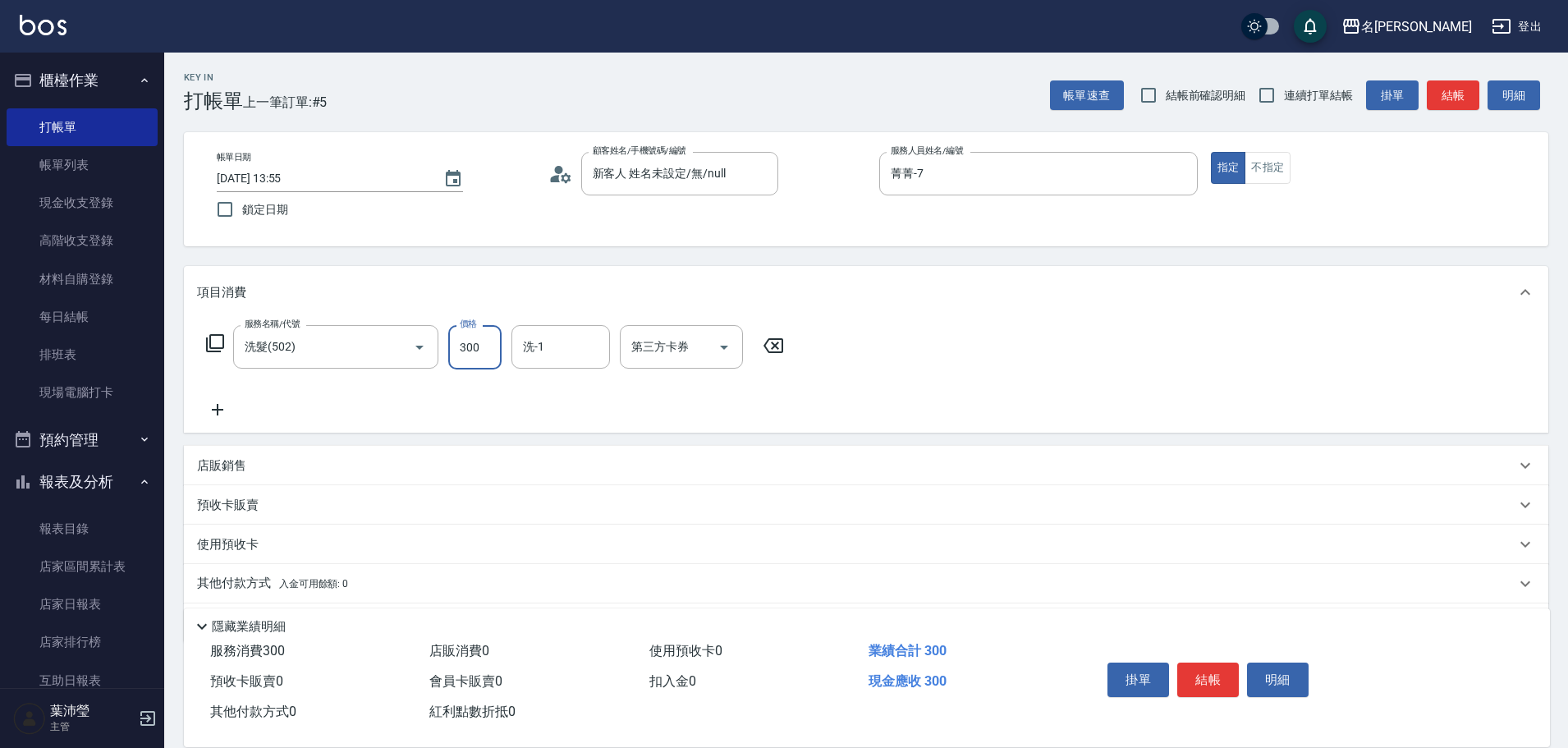
click at [476, 342] on input "300" at bounding box center [475, 347] width 53 height 44
type input "320"
click at [1201, 683] on button "結帳" at bounding box center [1208, 680] width 62 height 35
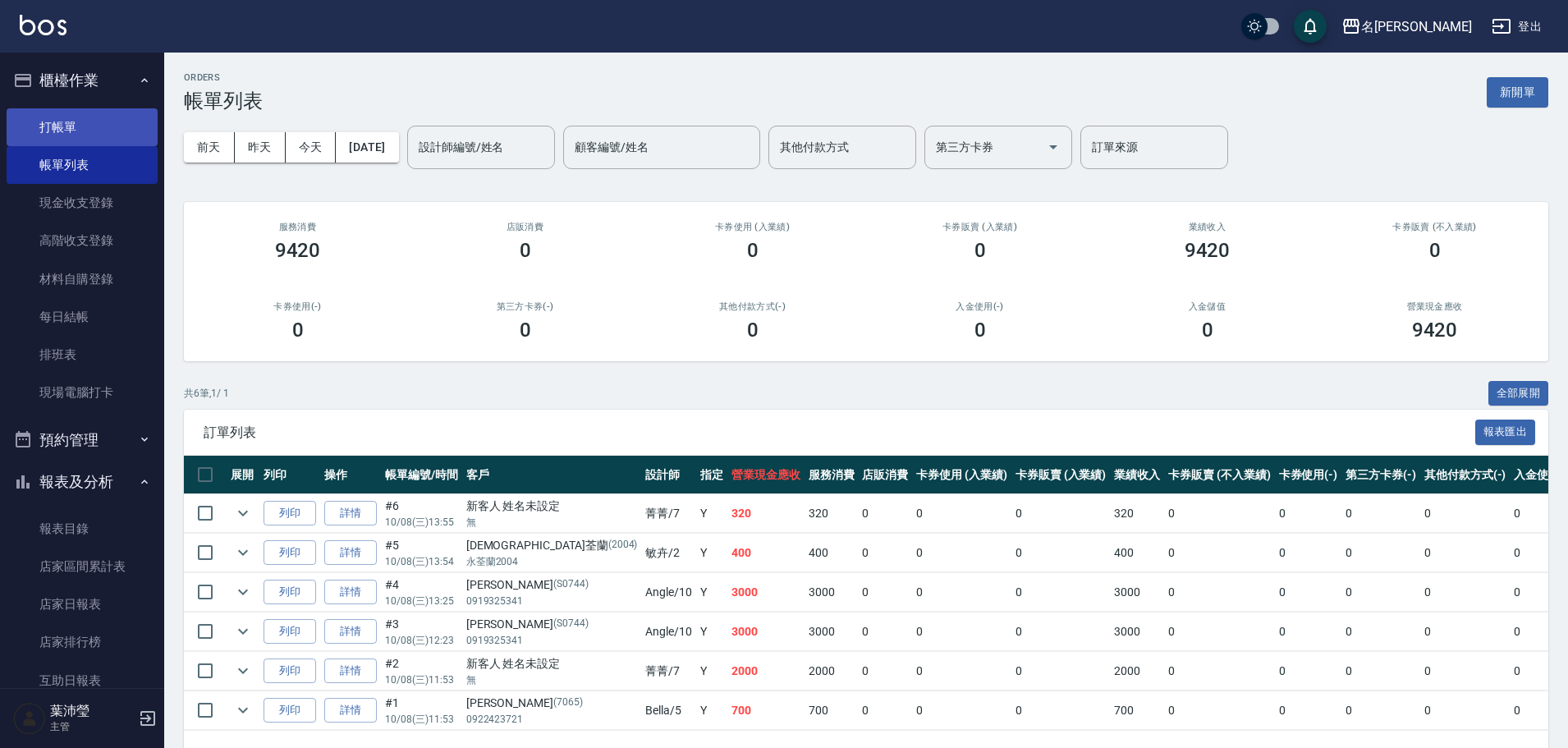
click at [100, 130] on link "打帳單" at bounding box center [82, 127] width 151 height 38
